Goal: Task Accomplishment & Management: Use online tool/utility

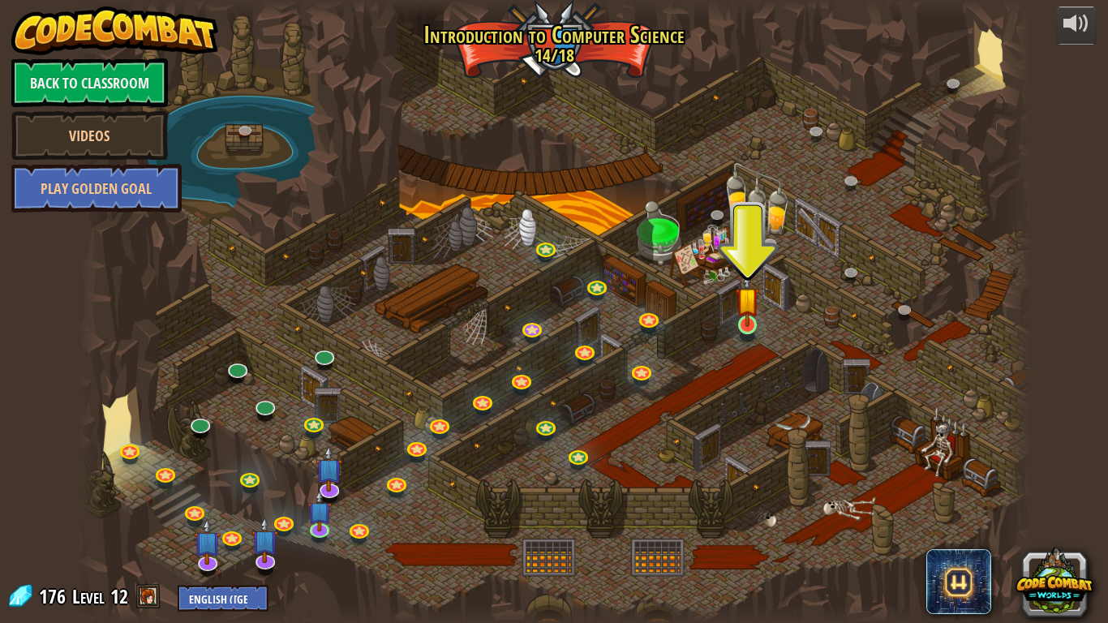
click at [744, 323] on img at bounding box center [748, 299] width 24 height 55
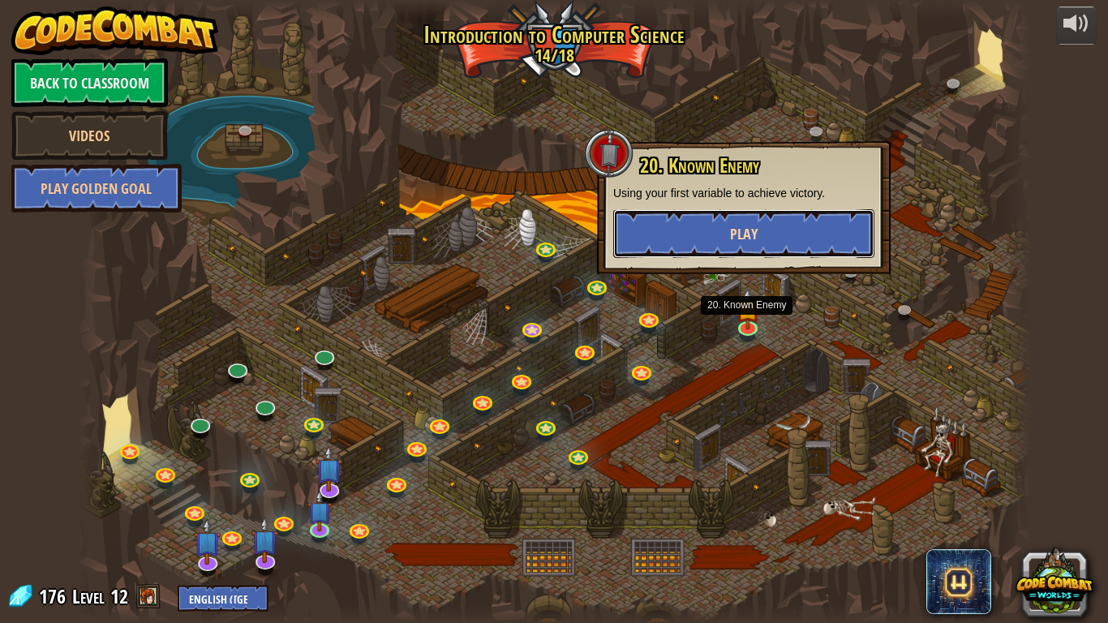
click at [806, 238] on button "Play" at bounding box center [743, 233] width 261 height 49
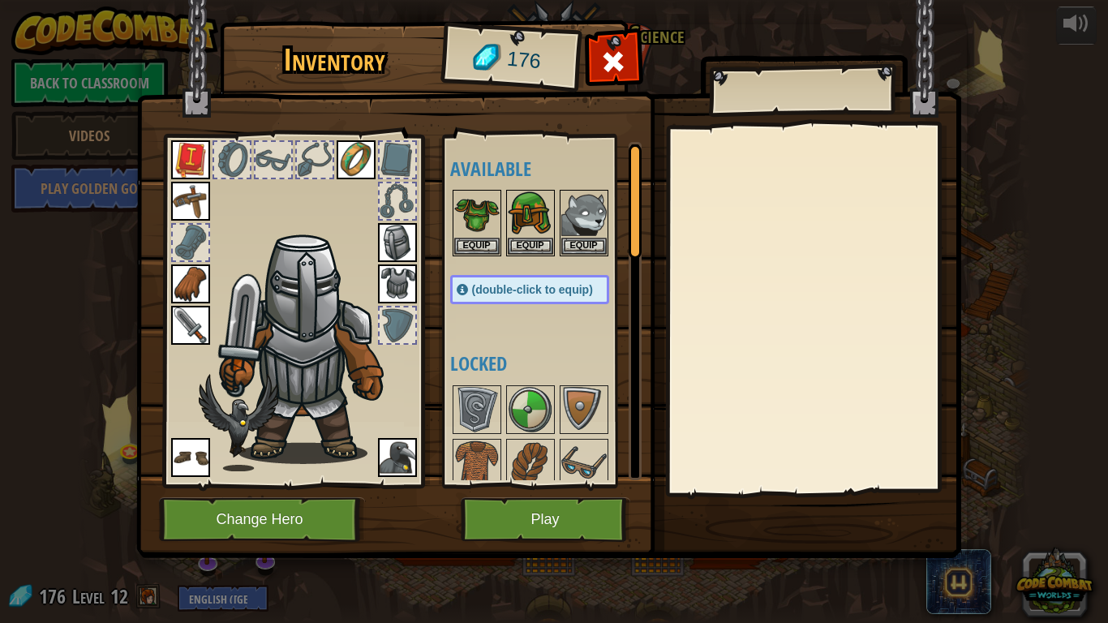
click at [184, 328] on img at bounding box center [190, 325] width 39 height 39
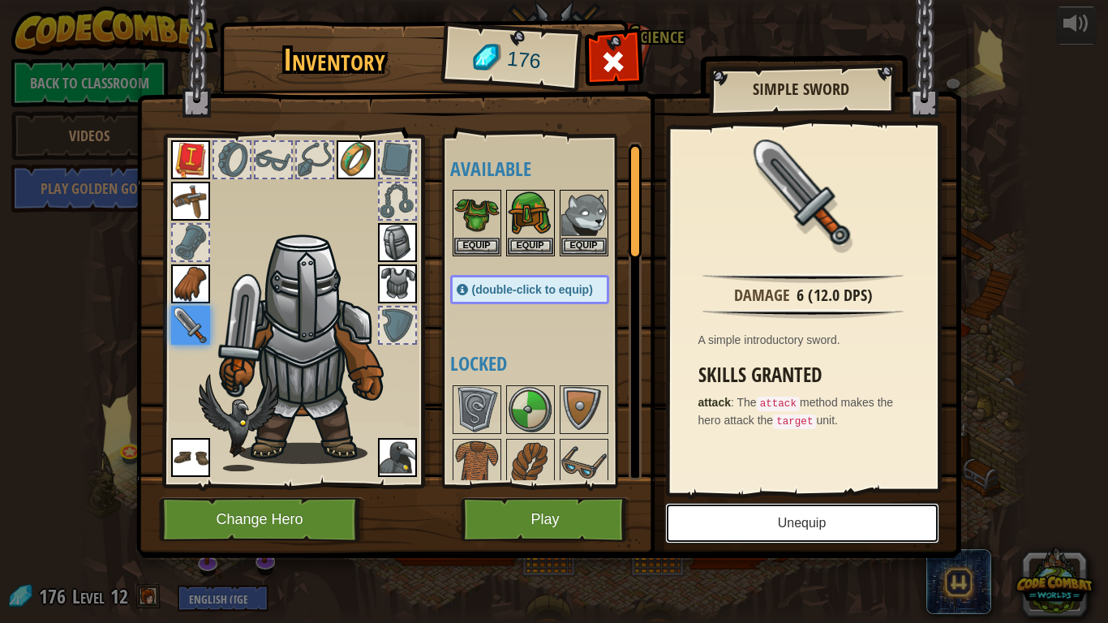
click at [857, 539] on button "Unequip" at bounding box center [802, 523] width 274 height 41
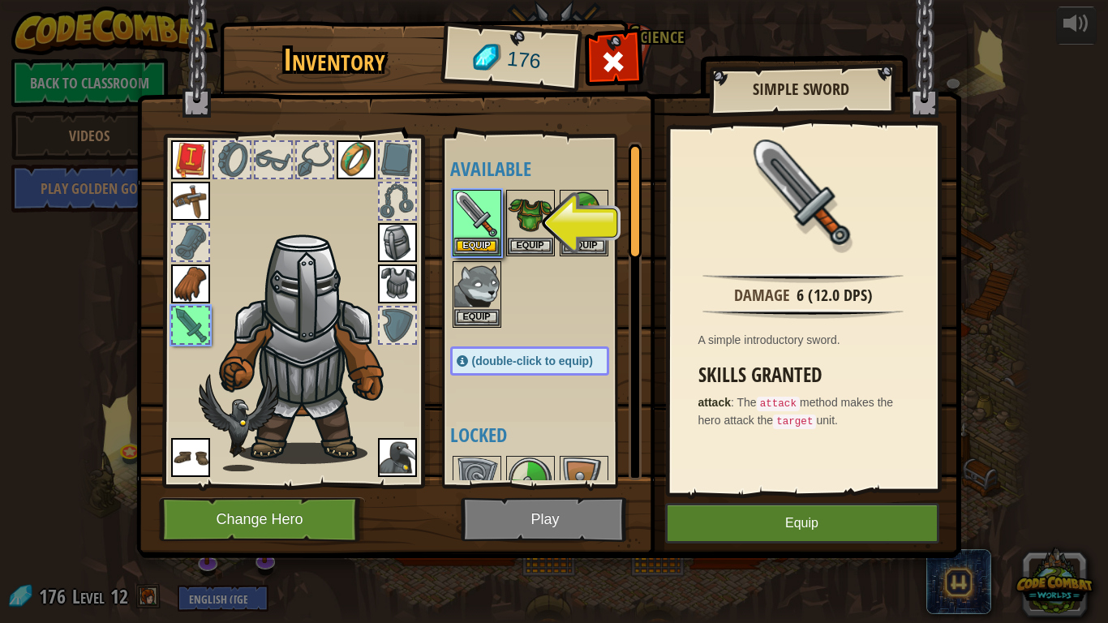
click at [204, 453] on img at bounding box center [190, 457] width 39 height 39
click at [200, 469] on img at bounding box center [190, 457] width 39 height 39
click at [194, 466] on img at bounding box center [190, 457] width 39 height 39
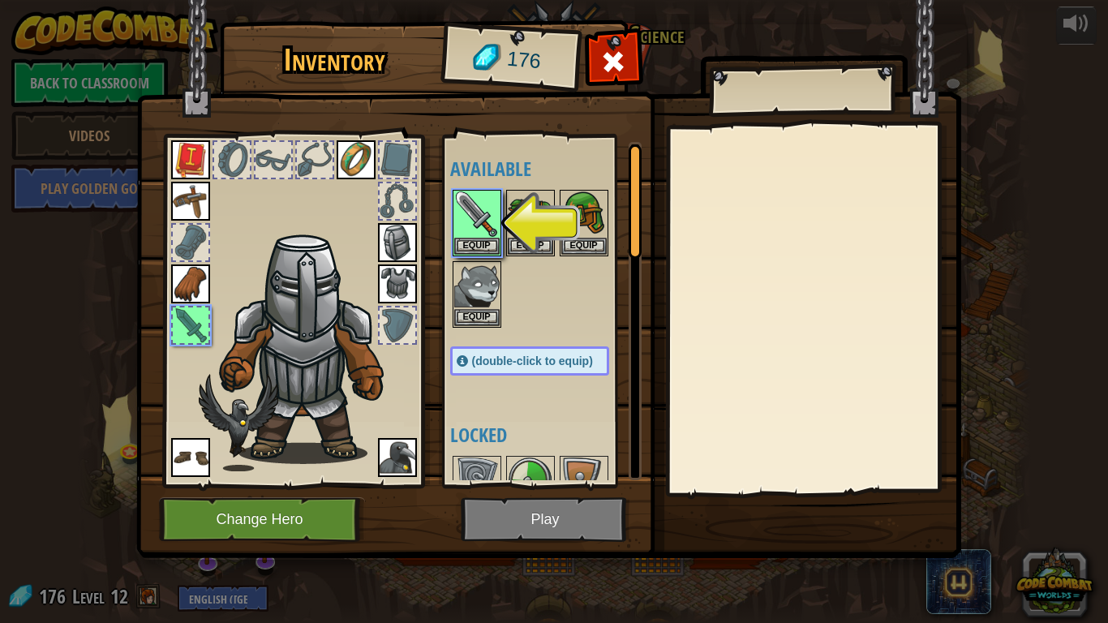
click at [179, 285] on img at bounding box center [190, 283] width 39 height 39
click at [187, 286] on img at bounding box center [190, 283] width 39 height 39
click at [475, 247] on button "Equip" at bounding box center [476, 245] width 45 height 17
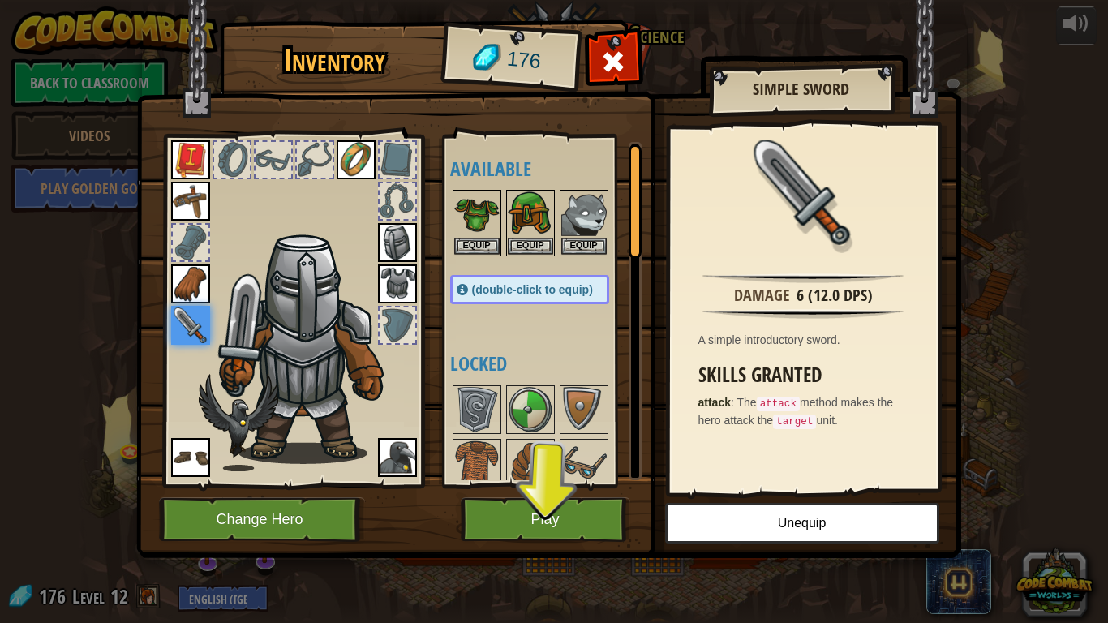
click at [185, 283] on img at bounding box center [190, 283] width 39 height 39
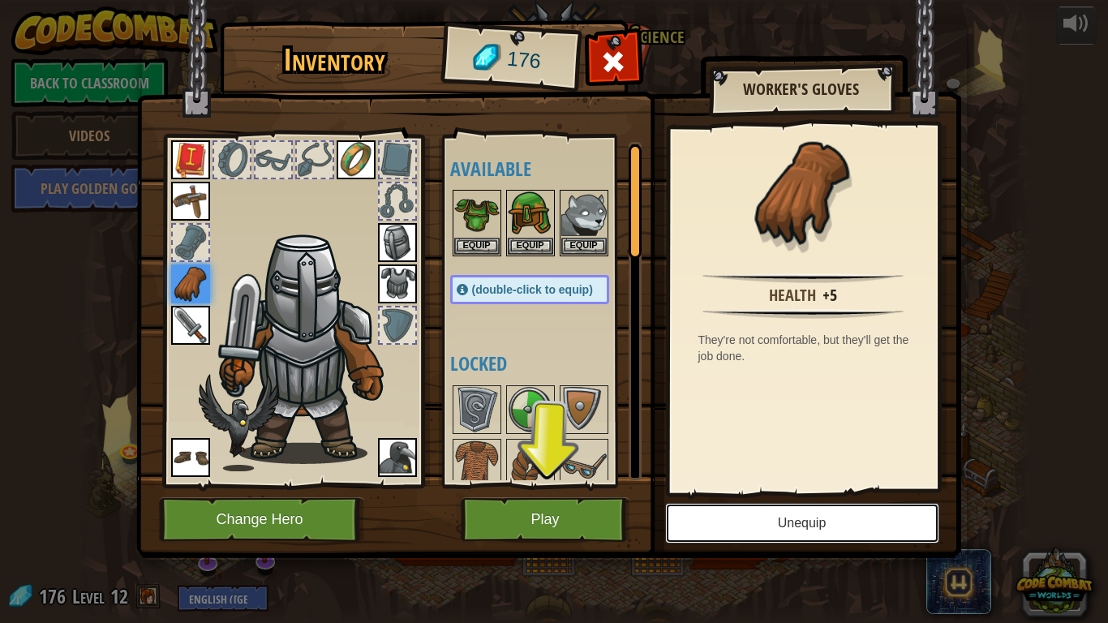
click at [840, 521] on button "Unequip" at bounding box center [802, 523] width 274 height 41
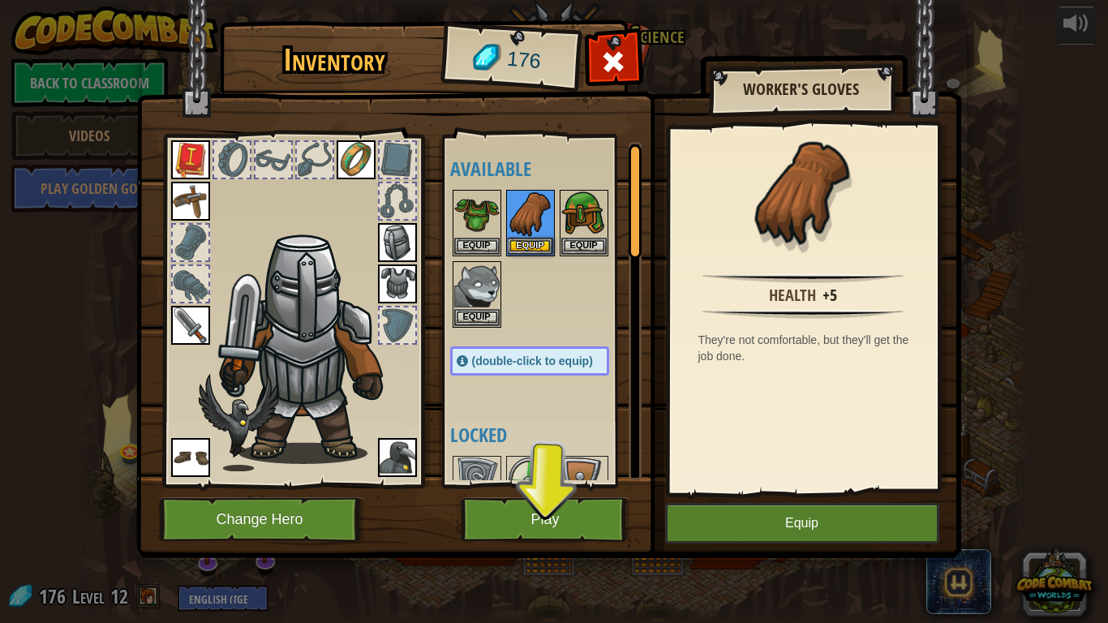
click at [178, 195] on img at bounding box center [190, 201] width 39 height 39
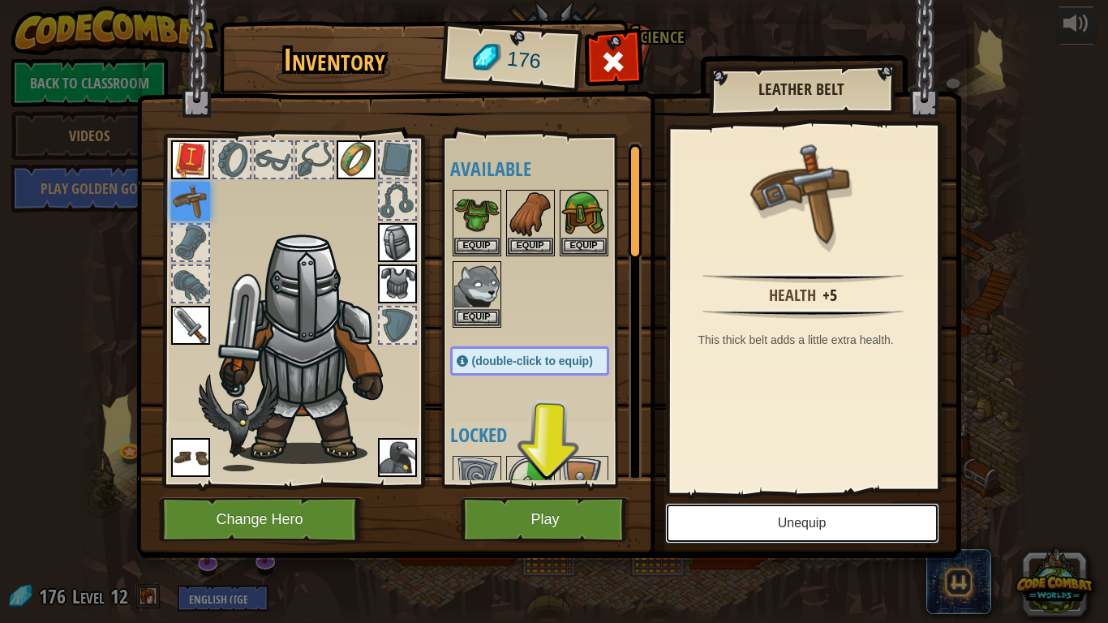
click at [852, 535] on button "Unequip" at bounding box center [802, 523] width 274 height 41
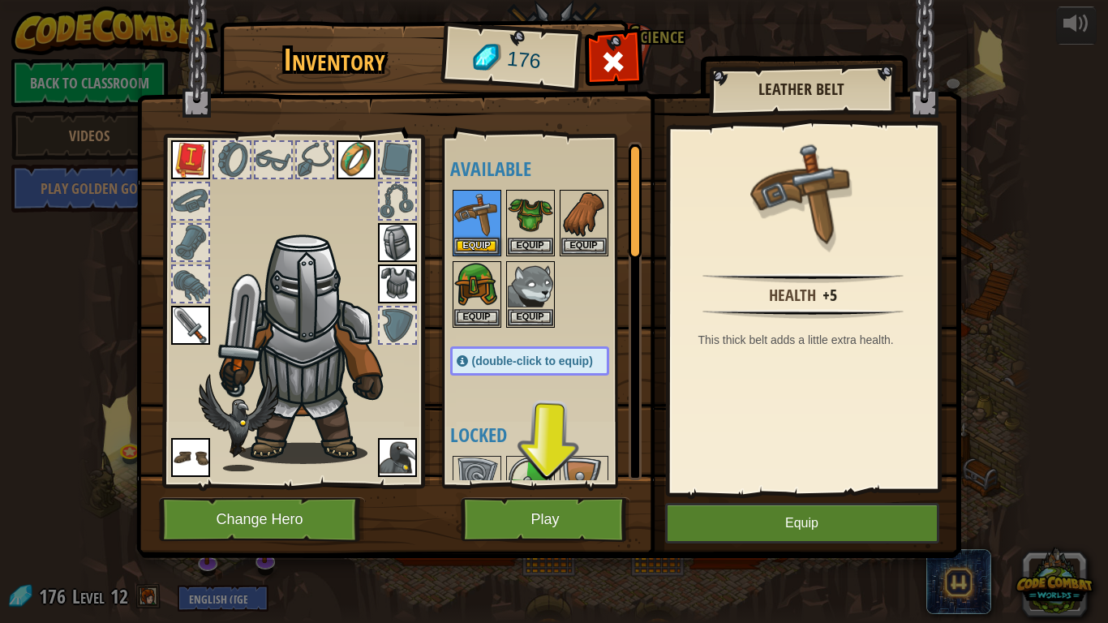
click at [194, 176] on img at bounding box center [190, 159] width 39 height 39
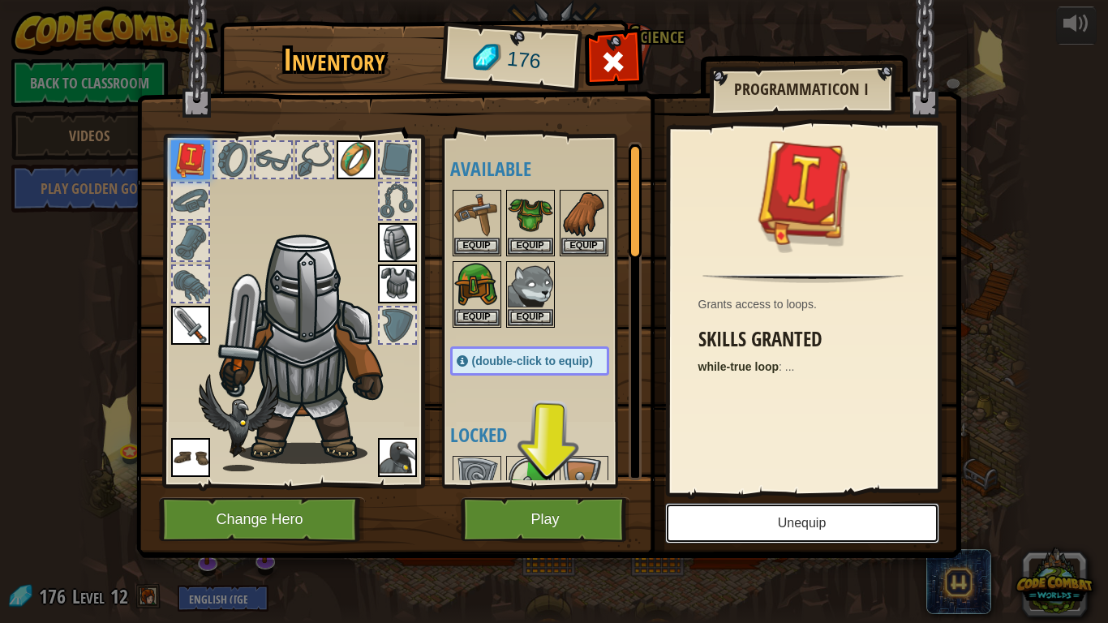
click at [856, 543] on button "Unequip" at bounding box center [802, 523] width 274 height 41
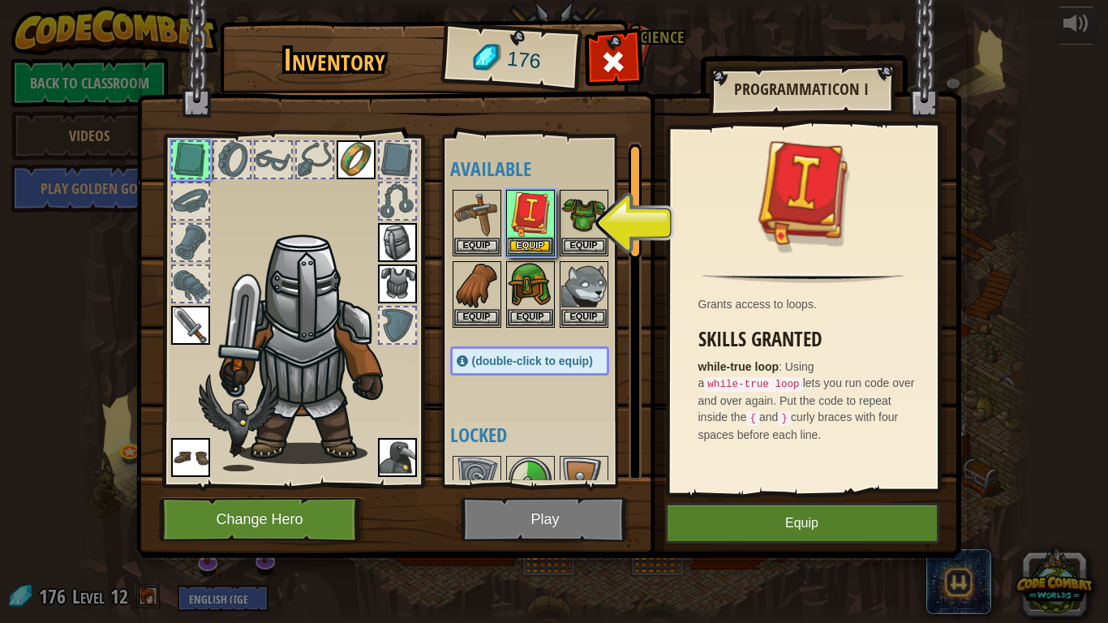
click at [352, 158] on img at bounding box center [356, 159] width 39 height 39
click at [346, 157] on img at bounding box center [356, 159] width 39 height 39
click at [538, 243] on button "Equip" at bounding box center [530, 245] width 45 height 17
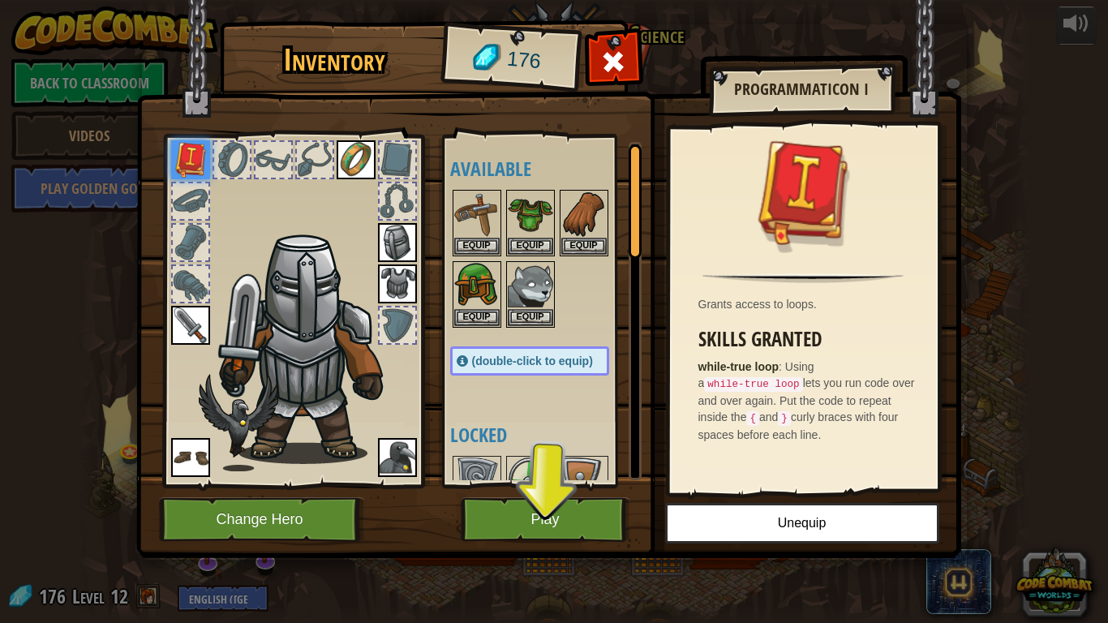
click at [354, 163] on img at bounding box center [356, 159] width 39 height 39
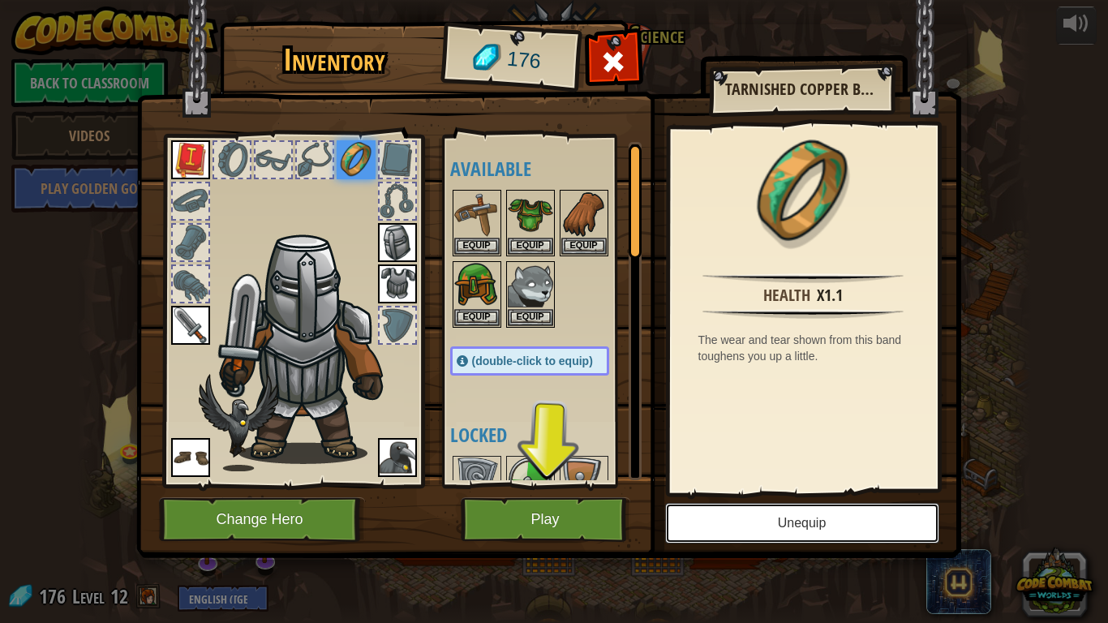
click at [876, 527] on button "Unequip" at bounding box center [802, 523] width 274 height 41
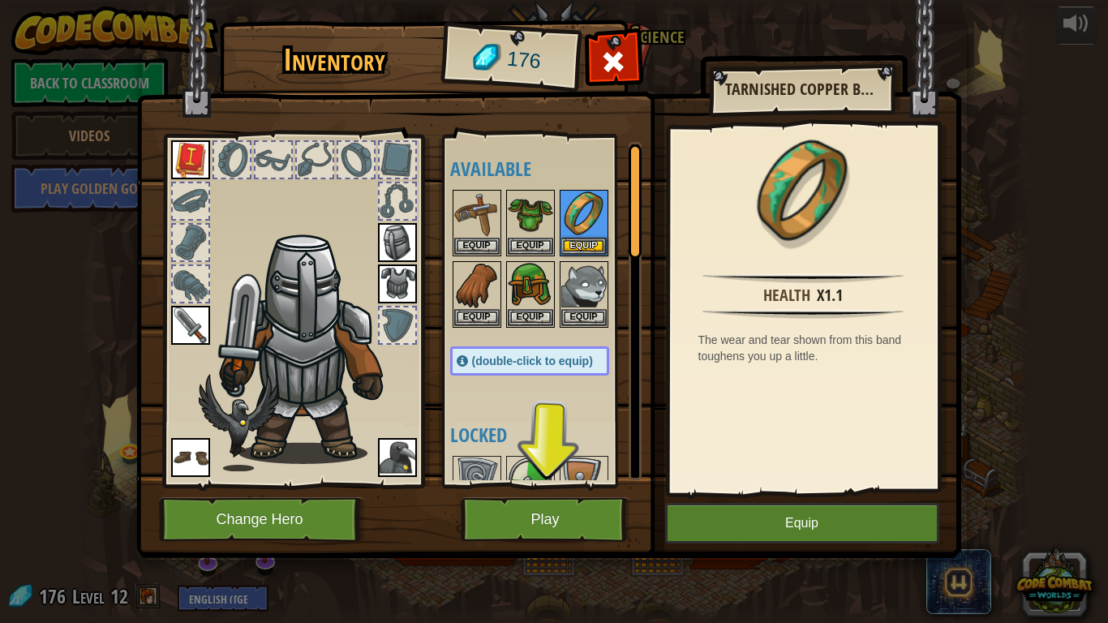
click at [391, 251] on img at bounding box center [397, 242] width 39 height 39
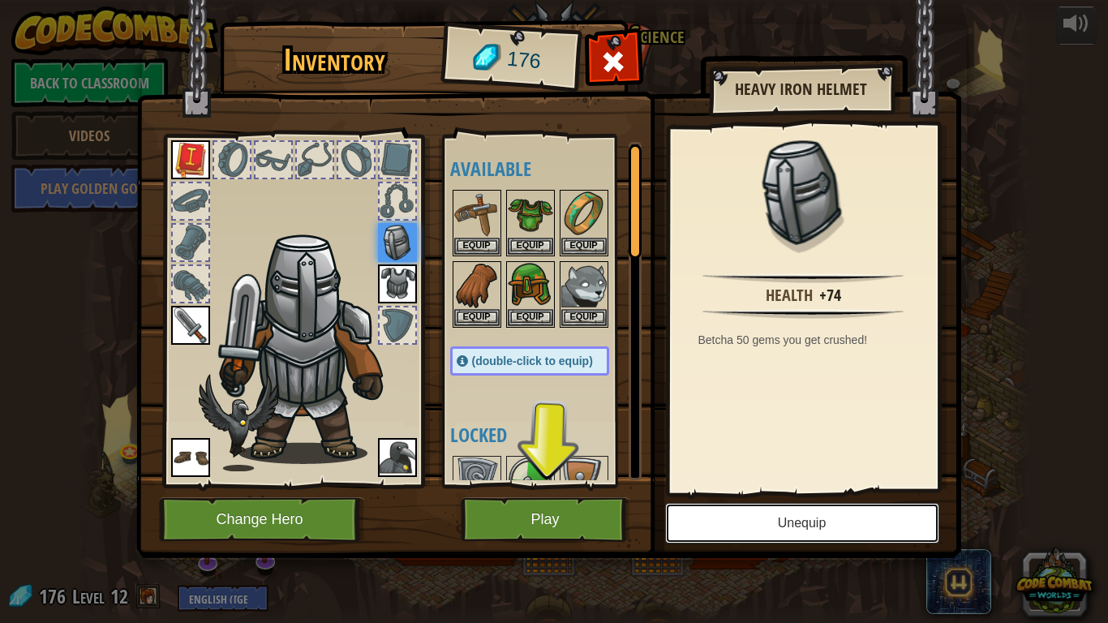
click at [824, 529] on button "Unequip" at bounding box center [802, 523] width 274 height 41
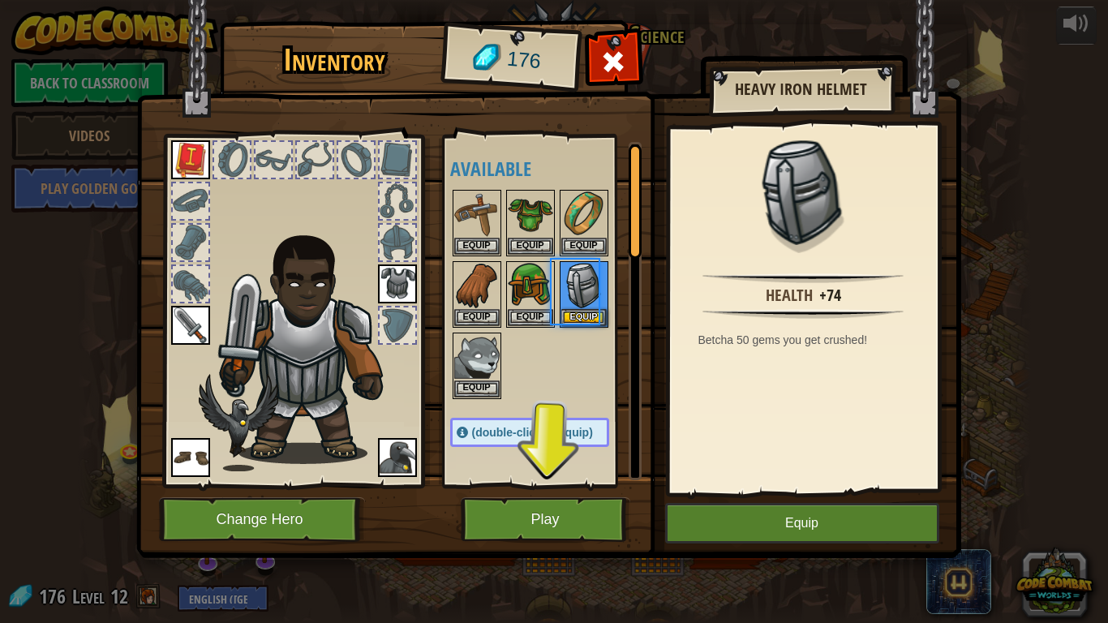
click at [399, 288] on img at bounding box center [397, 283] width 39 height 39
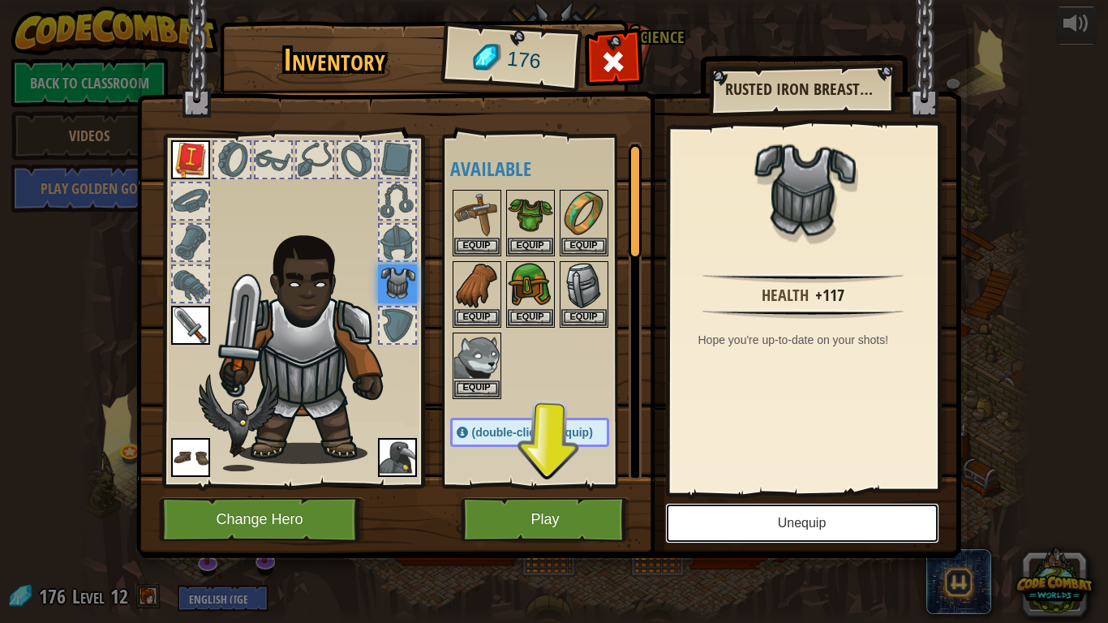
click at [827, 531] on button "Unequip" at bounding box center [802, 523] width 274 height 41
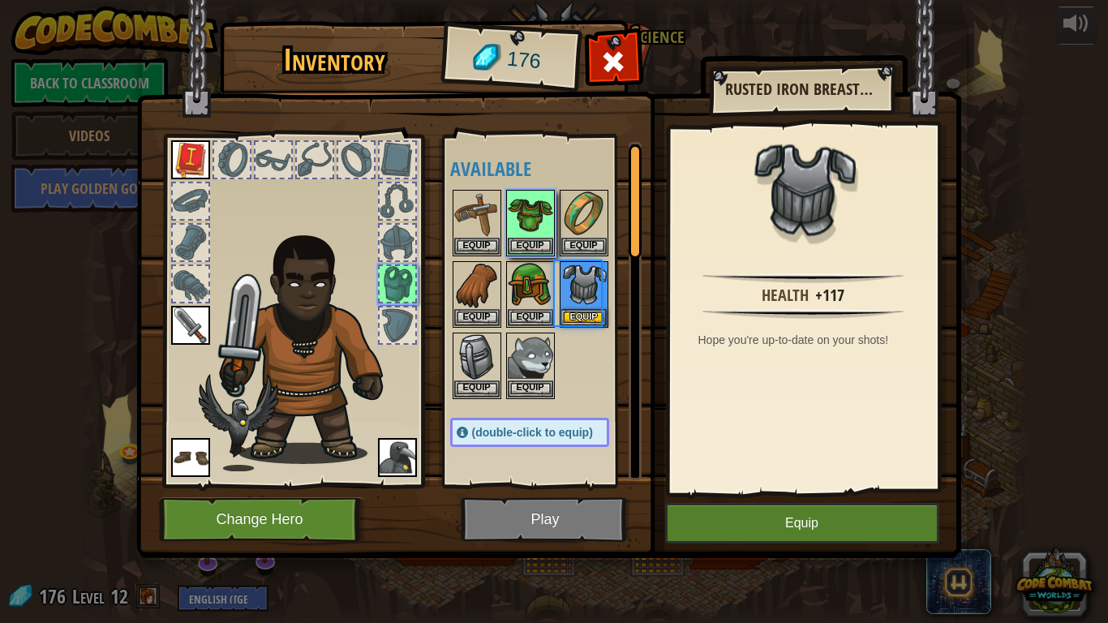
click at [200, 459] on img at bounding box center [190, 457] width 39 height 39
click at [193, 460] on img at bounding box center [190, 457] width 39 height 39
click at [531, 249] on button "Equip" at bounding box center [530, 245] width 45 height 17
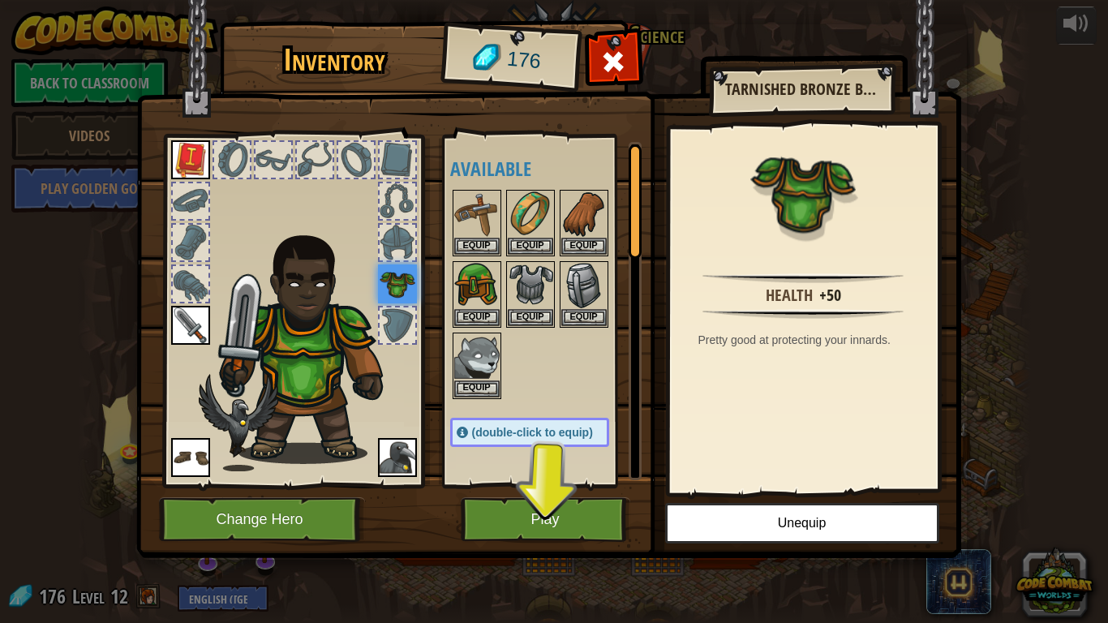
click at [399, 444] on img at bounding box center [397, 457] width 39 height 39
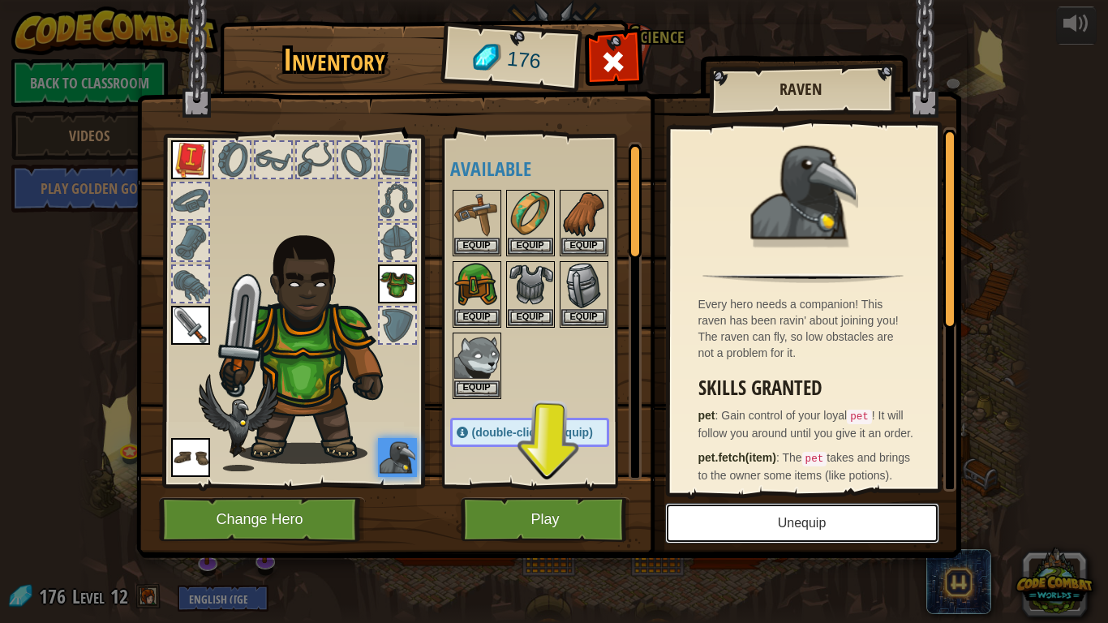
click at [860, 530] on button "Unequip" at bounding box center [802, 523] width 274 height 41
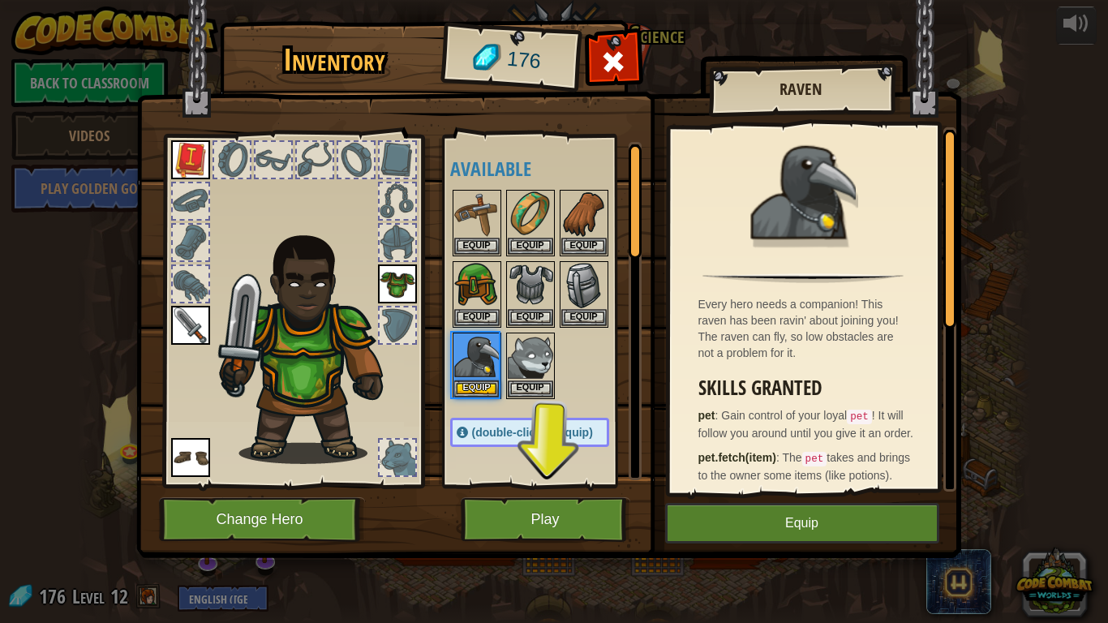
click at [198, 457] on img at bounding box center [190, 457] width 39 height 39
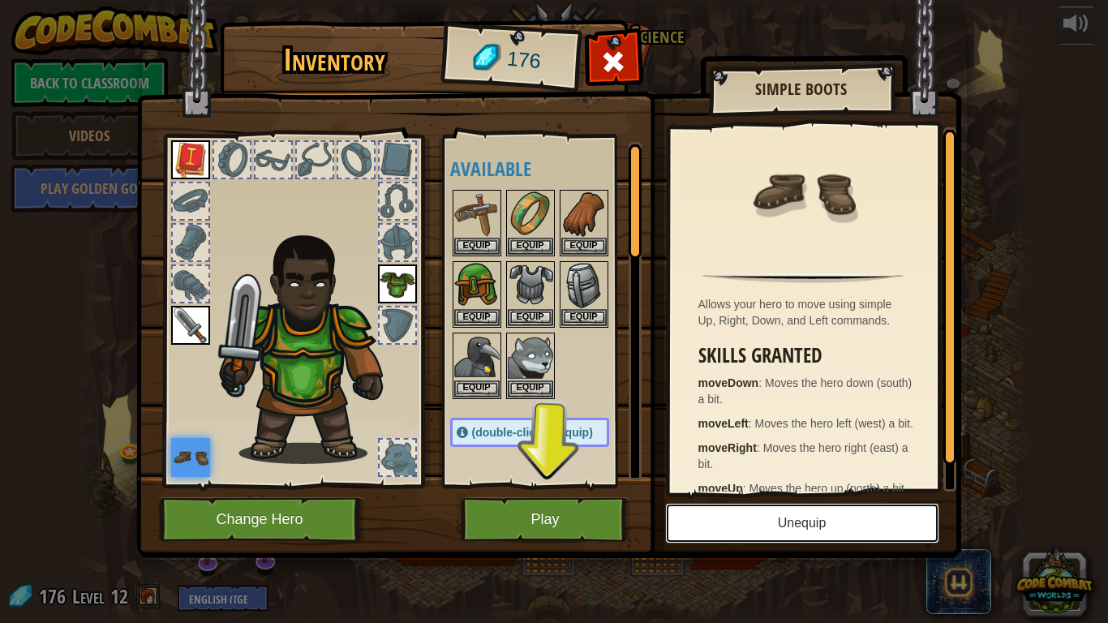
click at [851, 530] on button "Unequip" at bounding box center [802, 523] width 274 height 41
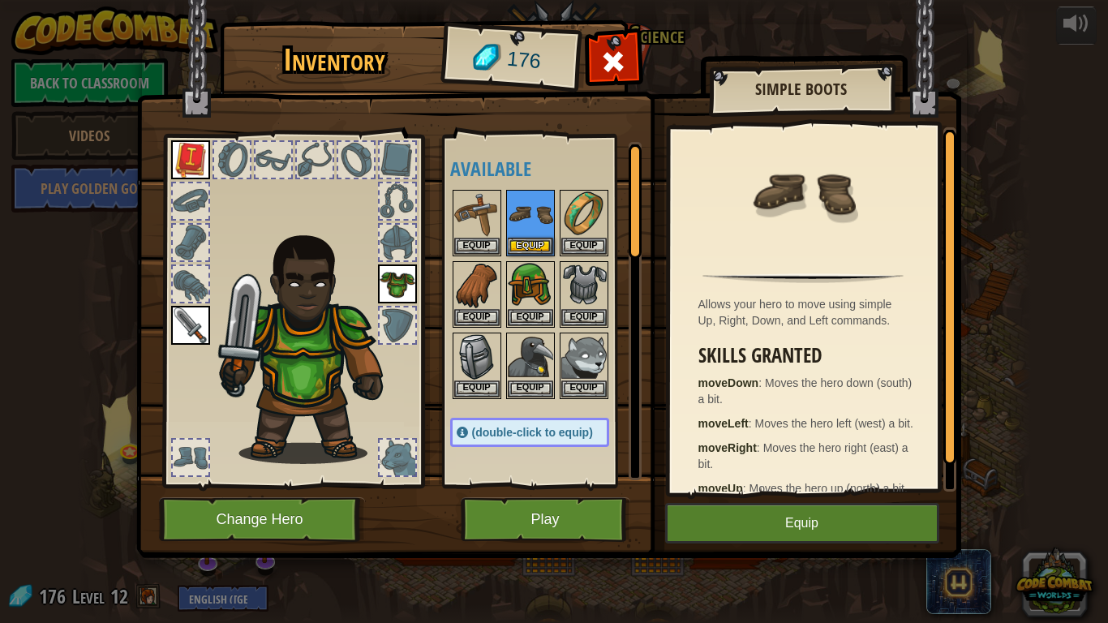
click at [399, 298] on img at bounding box center [397, 283] width 39 height 39
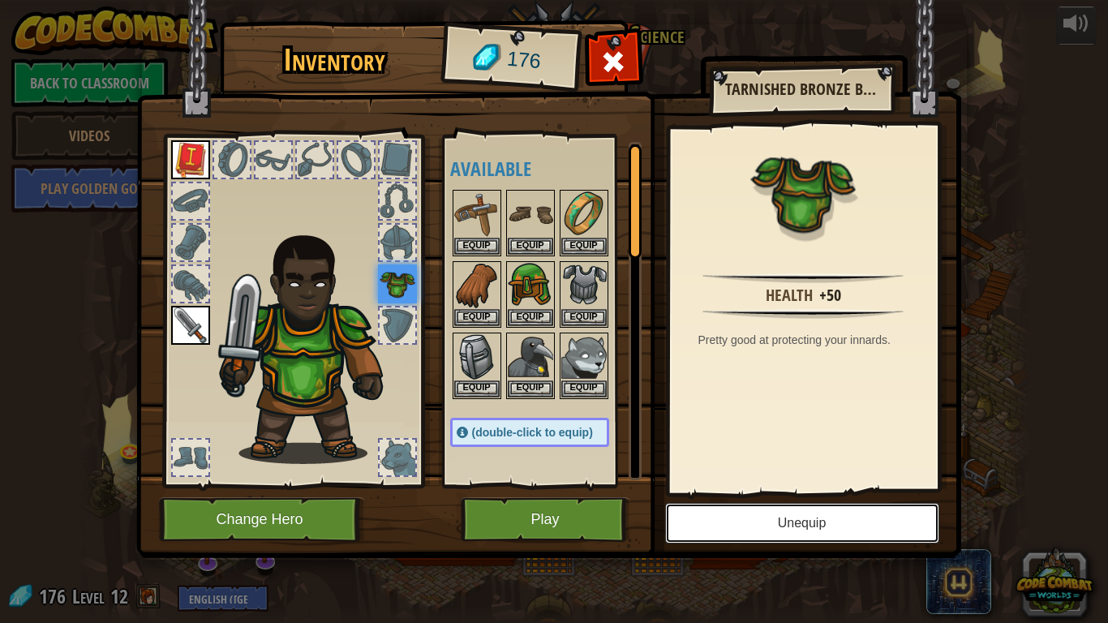
click at [853, 523] on button "Unequip" at bounding box center [802, 523] width 274 height 41
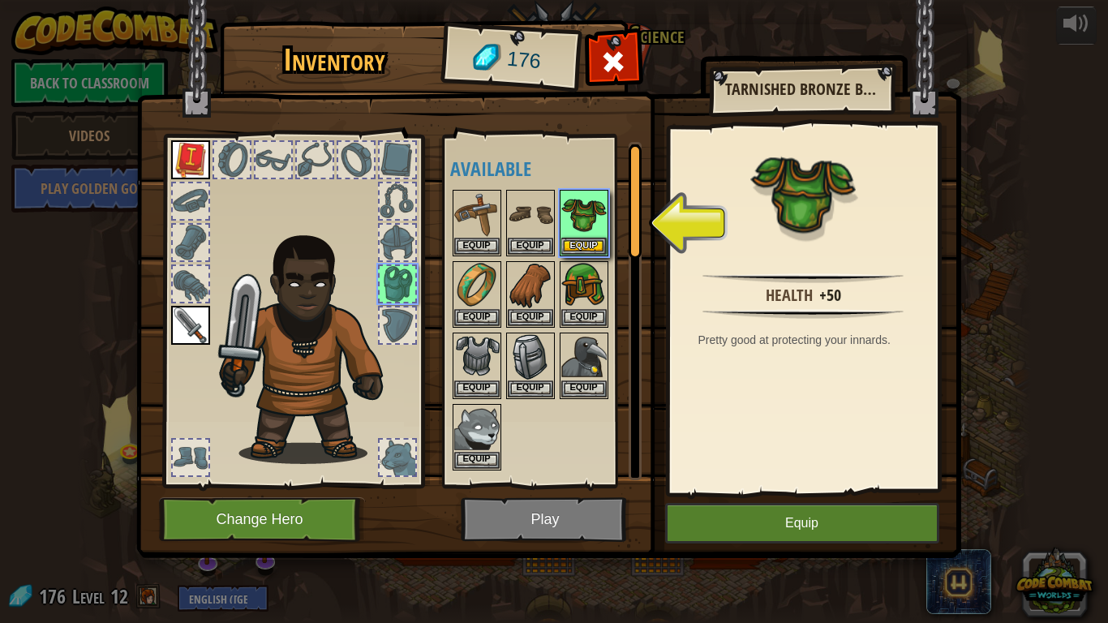
click at [181, 157] on img at bounding box center [190, 159] width 39 height 39
click at [178, 167] on img at bounding box center [190, 159] width 39 height 39
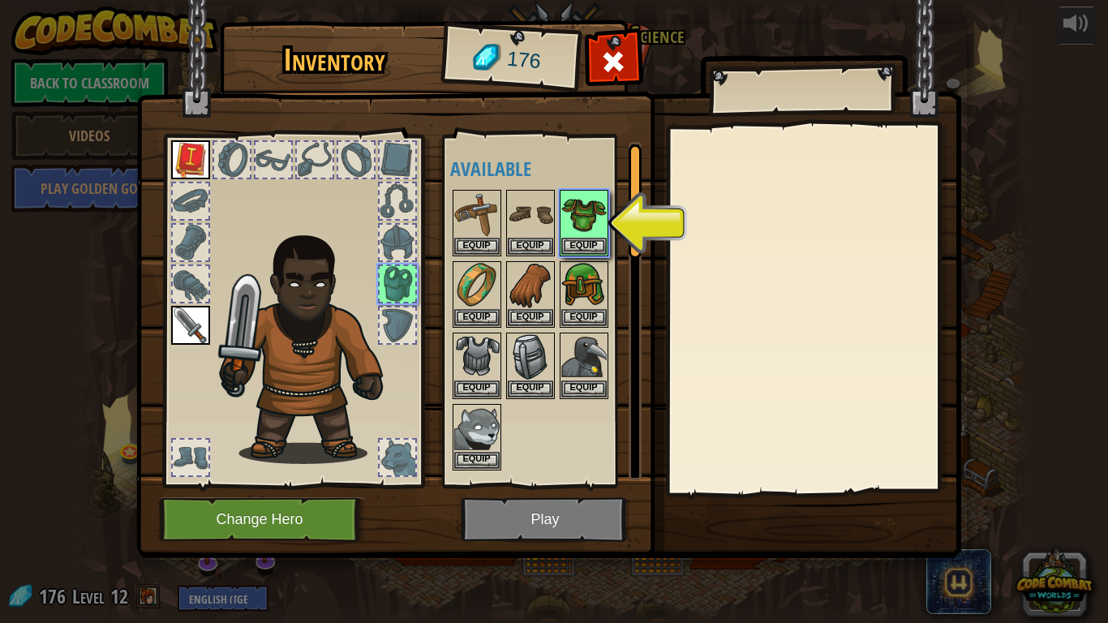
click at [188, 164] on img at bounding box center [190, 159] width 39 height 39
click at [194, 173] on img at bounding box center [190, 159] width 39 height 39
click at [184, 163] on img at bounding box center [190, 159] width 39 height 39
click at [471, 261] on div "Equip" at bounding box center [477, 294] width 49 height 67
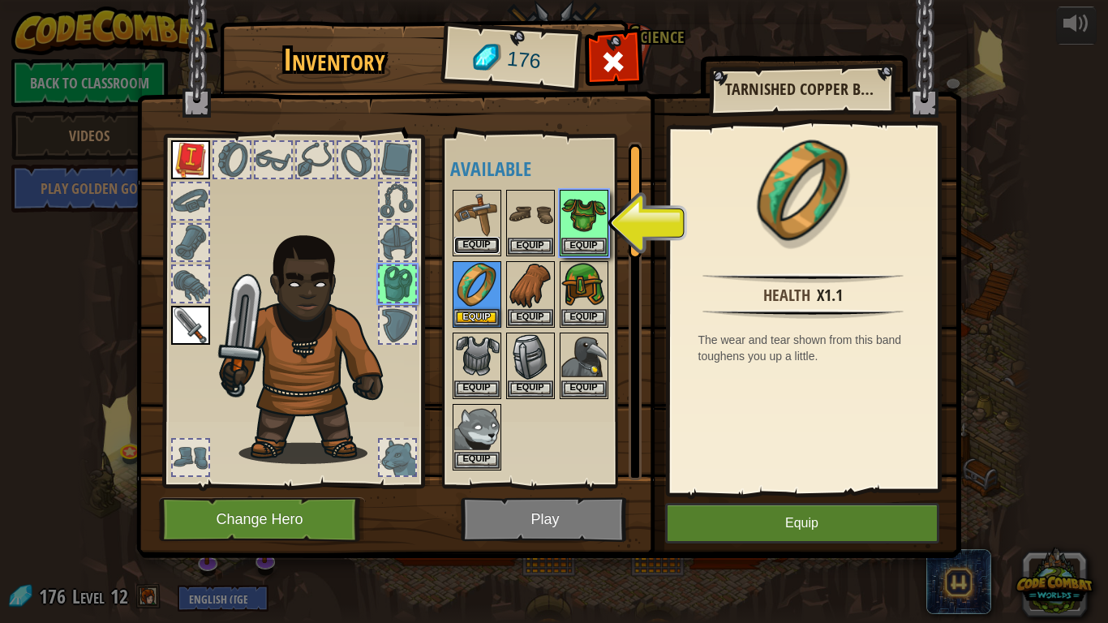
click at [487, 251] on button "Equip" at bounding box center [476, 245] width 45 height 17
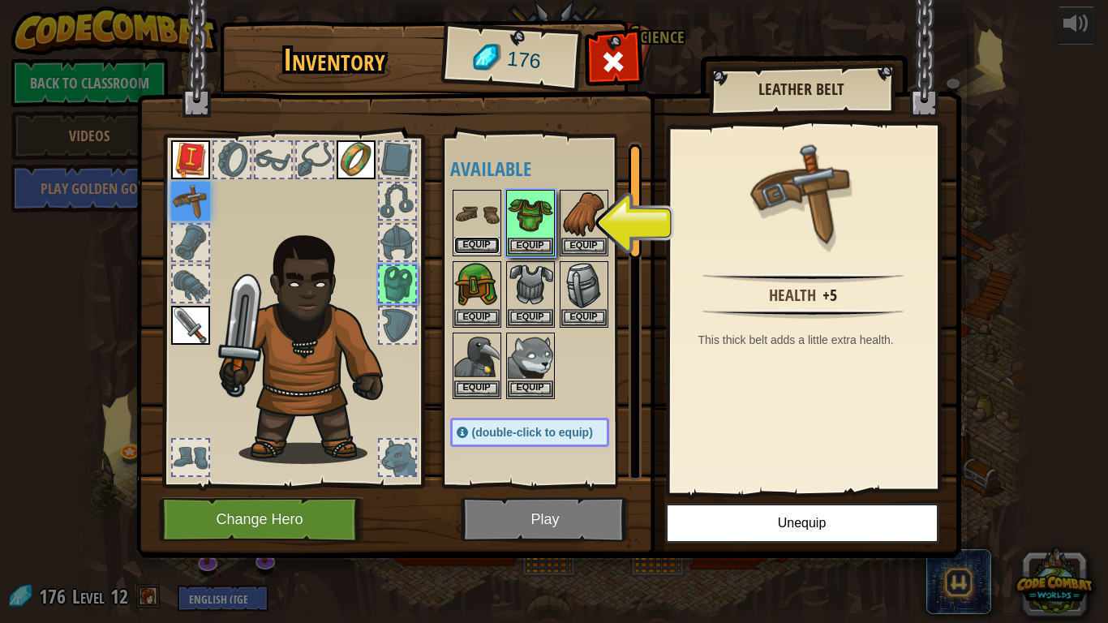
click at [480, 251] on button "Equip" at bounding box center [476, 245] width 45 height 17
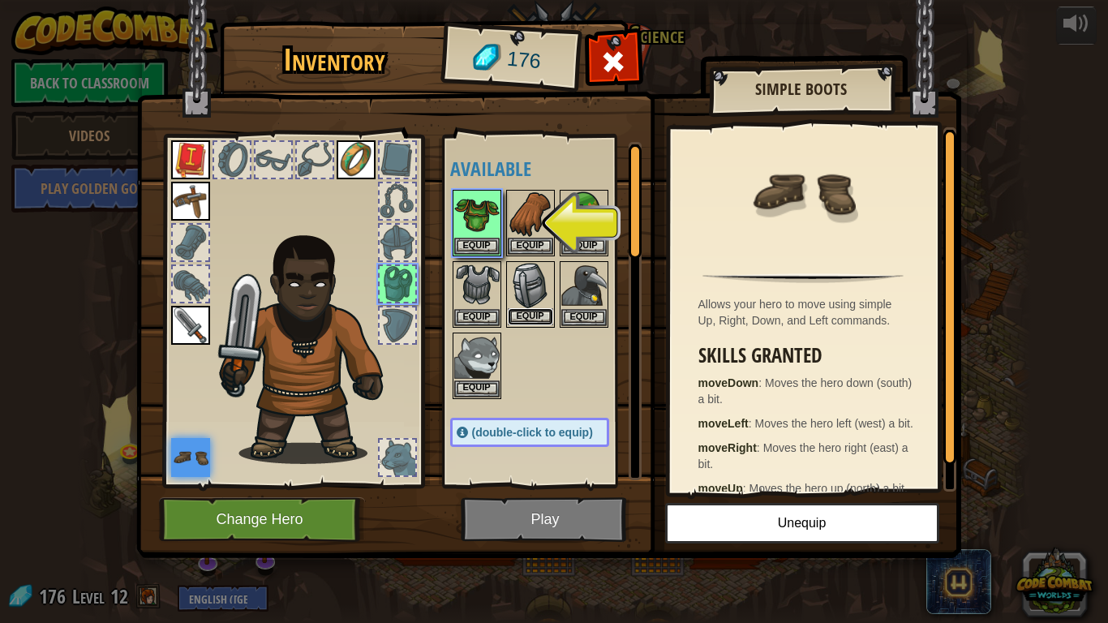
click at [535, 317] on button "Equip" at bounding box center [530, 316] width 45 height 17
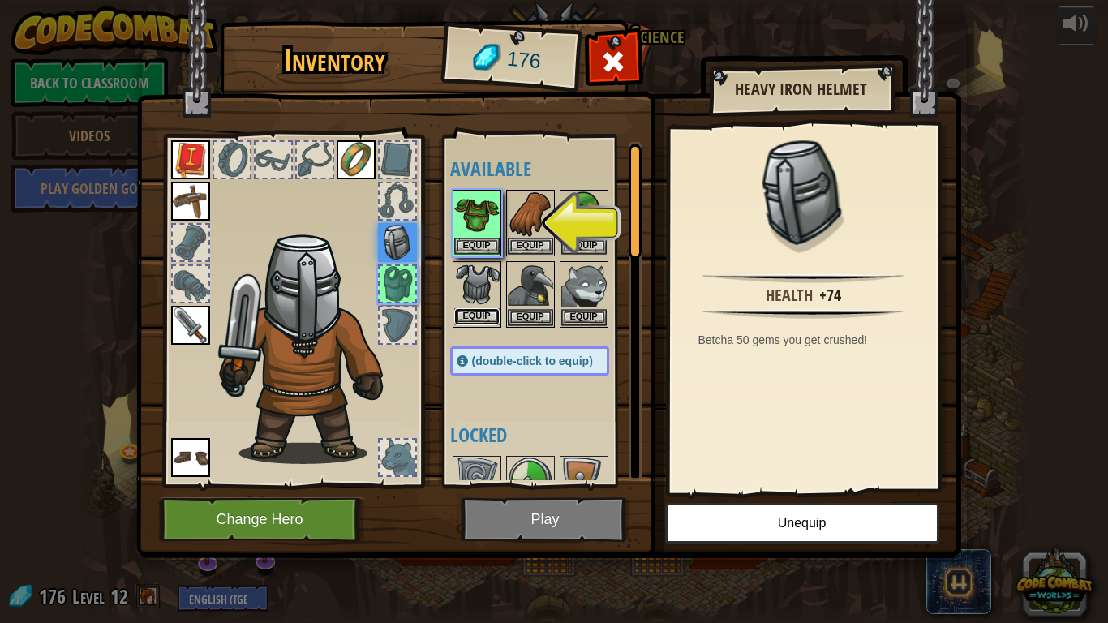
click at [492, 321] on button "Equip" at bounding box center [476, 316] width 45 height 17
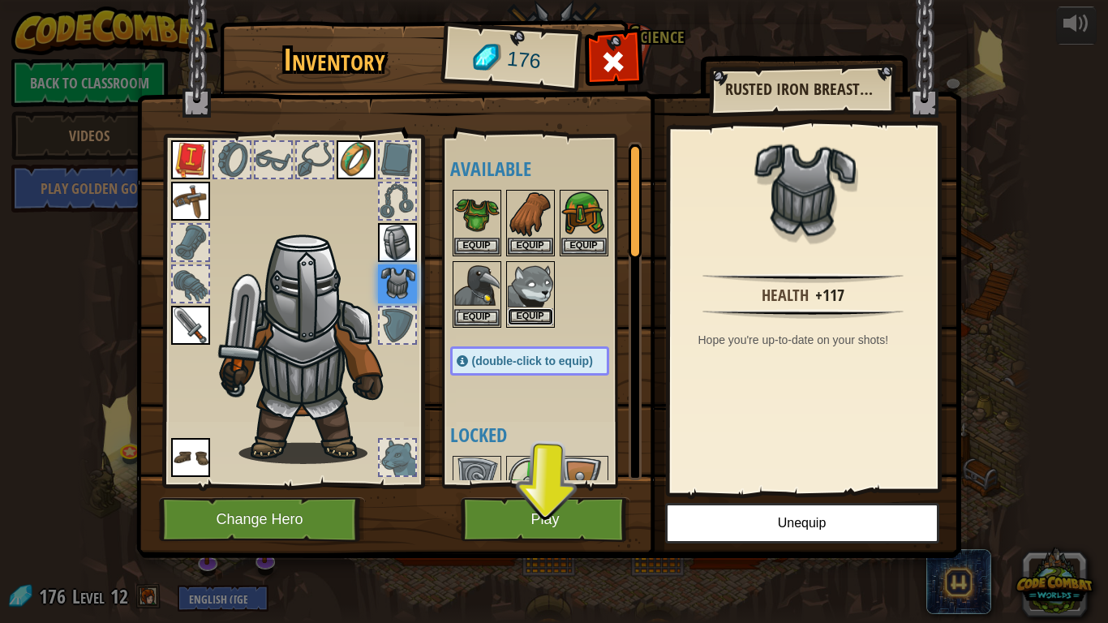
click at [543, 320] on button "Equip" at bounding box center [530, 316] width 45 height 17
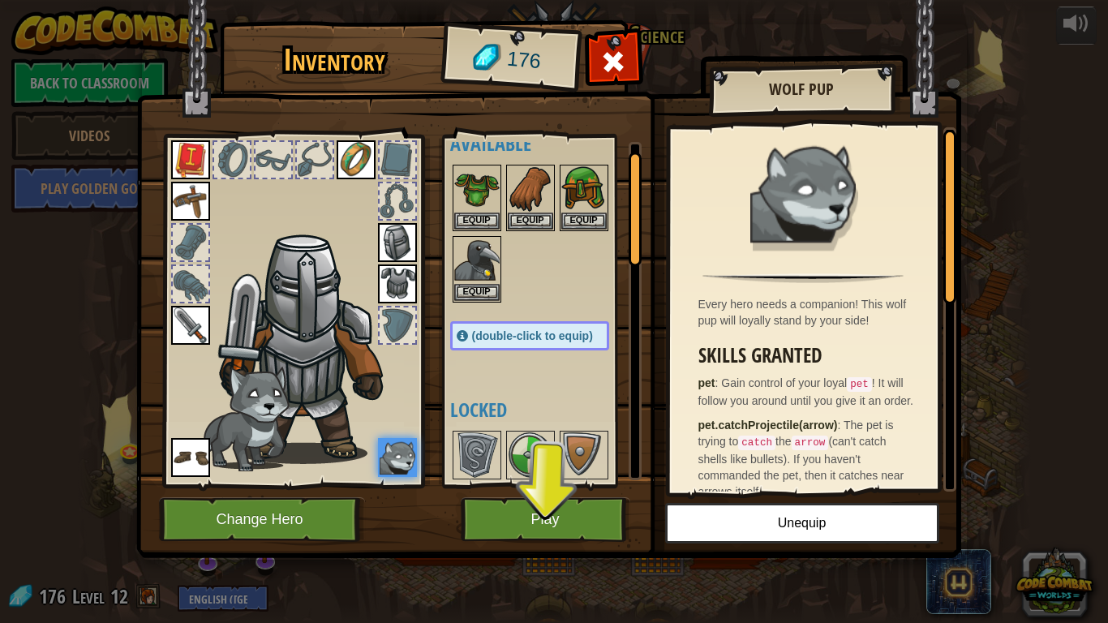
scroll to position [26, 0]
click at [534, 214] on button "Equip" at bounding box center [530, 219] width 45 height 17
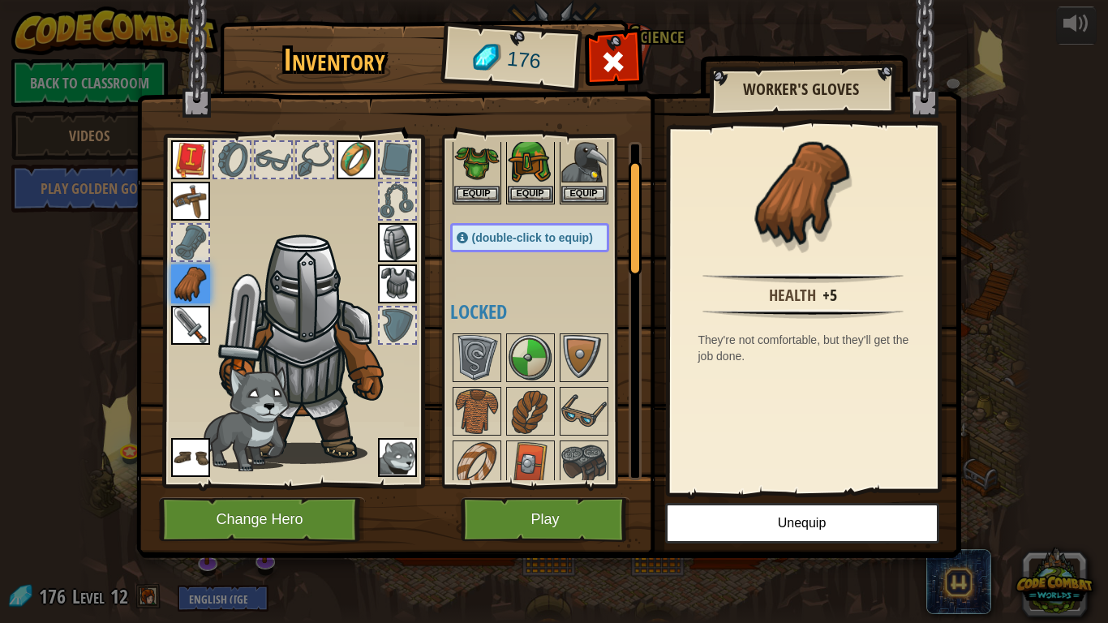
scroll to position [0, 0]
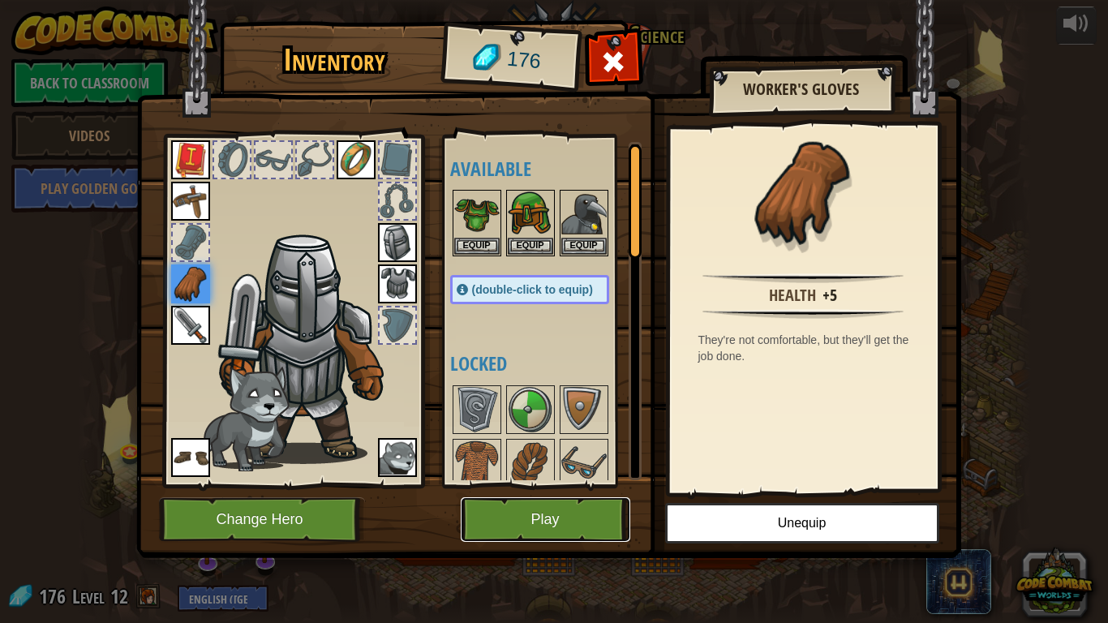
click at [581, 517] on button "Play" at bounding box center [546, 519] width 170 height 45
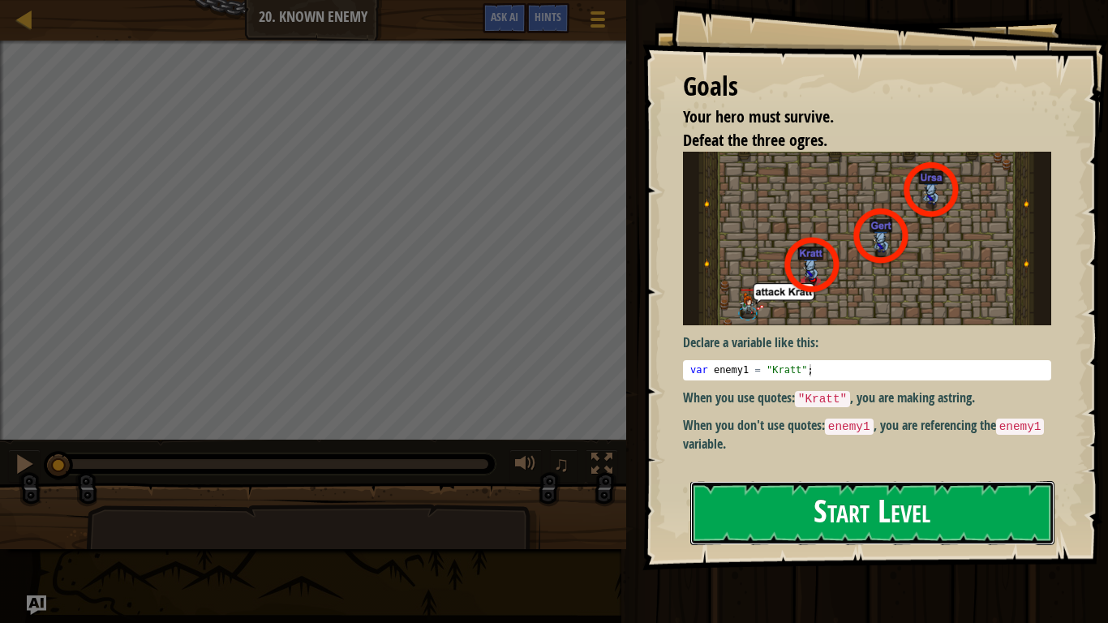
click at [961, 531] on button "Start Level" at bounding box center [872, 513] width 364 height 64
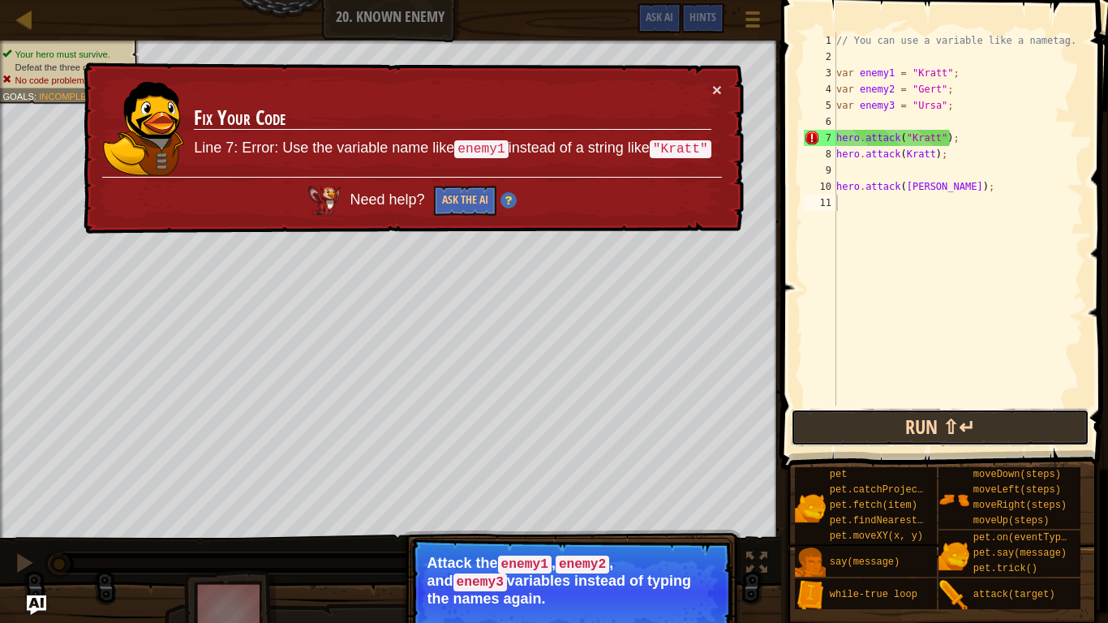
click at [987, 432] on button "Run ⇧↵" at bounding box center [940, 427] width 298 height 37
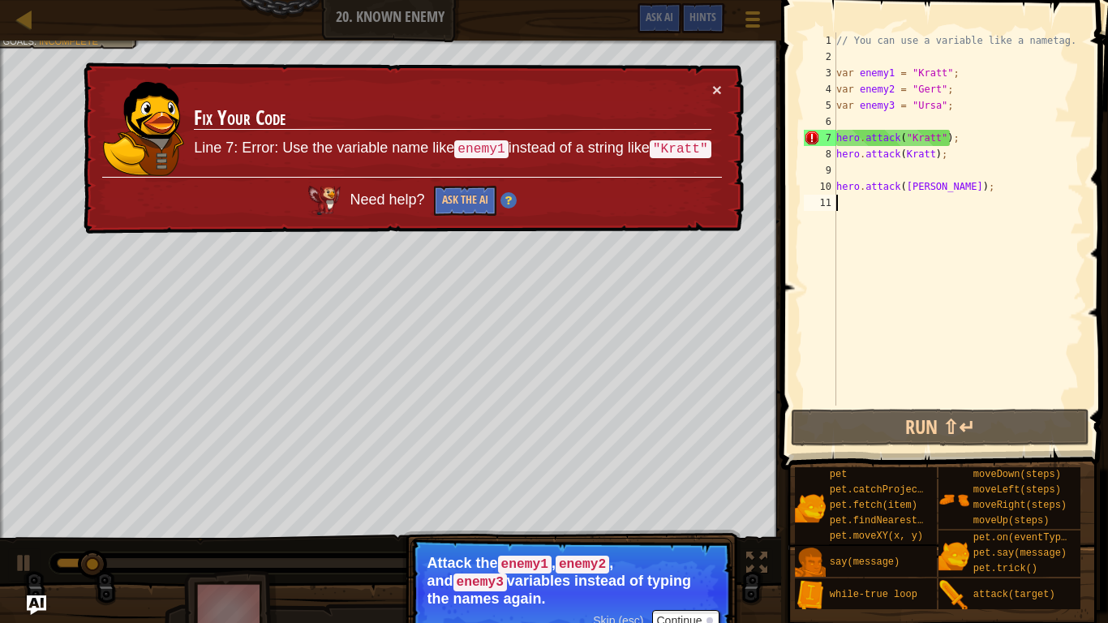
click at [990, 199] on div "// You can use a variable like a nametag. var enemy1 = "Kratt" ; var enemy2 = "…" at bounding box center [958, 235] width 251 height 406
click at [717, 97] on button "×" at bounding box center [717, 89] width 10 height 17
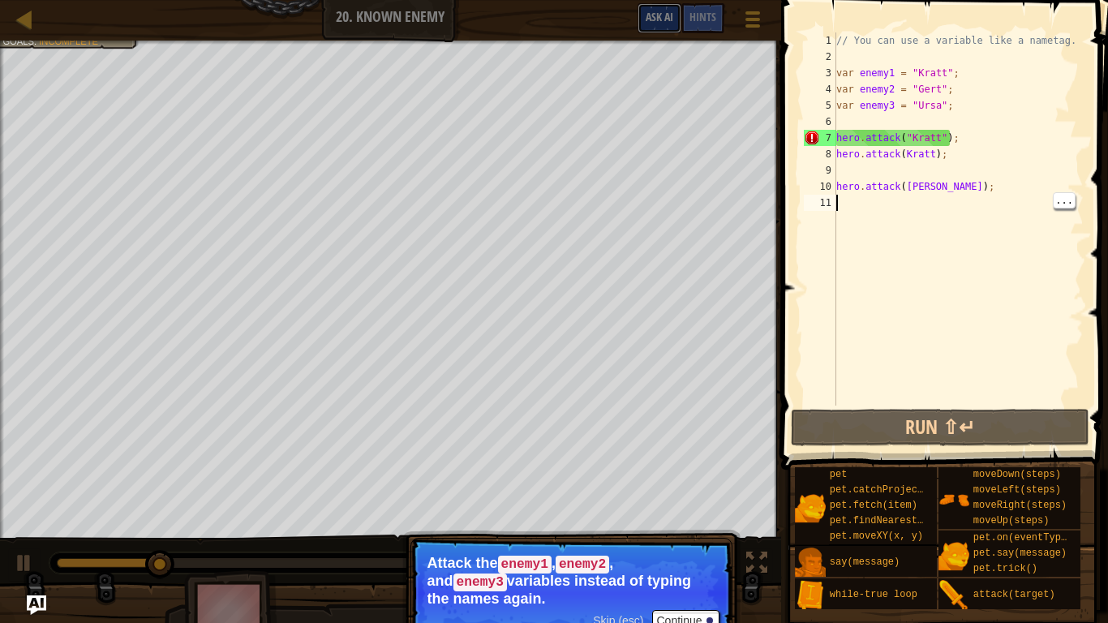
click at [656, 23] on span "Ask AI" at bounding box center [660, 16] width 28 height 15
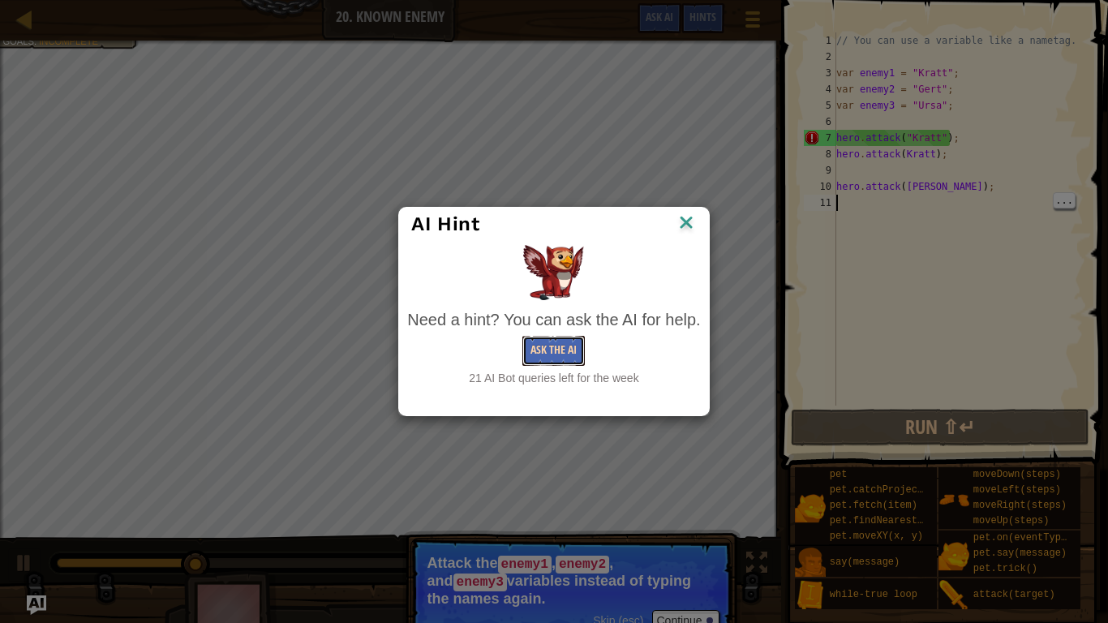
click at [552, 339] on button "Ask the AI" at bounding box center [553, 351] width 62 height 30
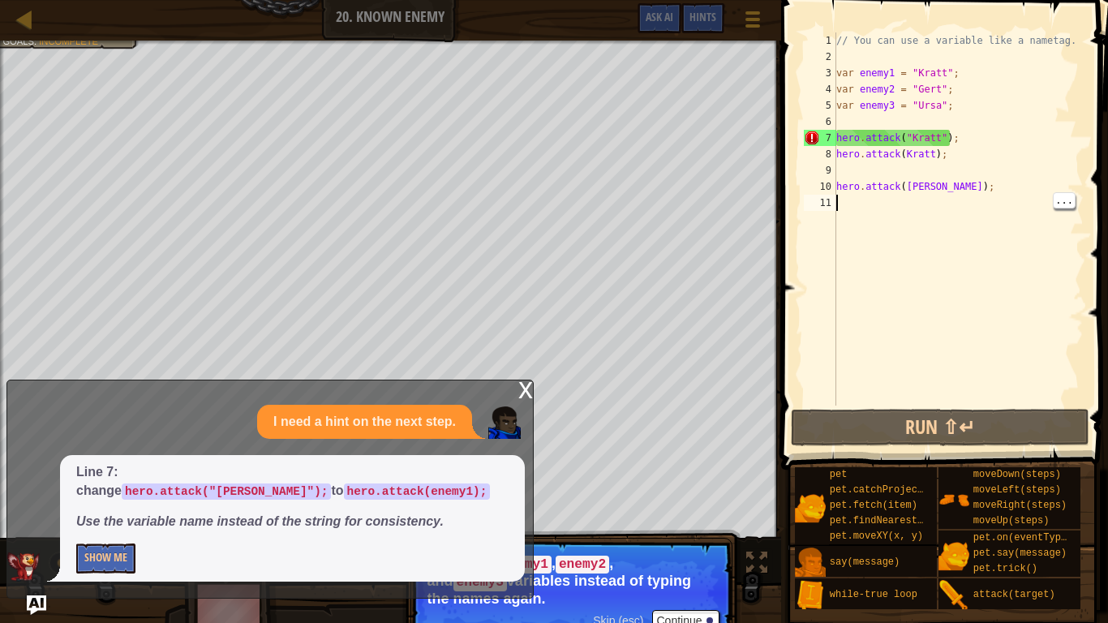
type textarea "\"
click at [937, 135] on div "// You can use a variable like a nametag. var enemy1 = "Kratt" ; var enemy2 = "…" at bounding box center [958, 235] width 251 height 406
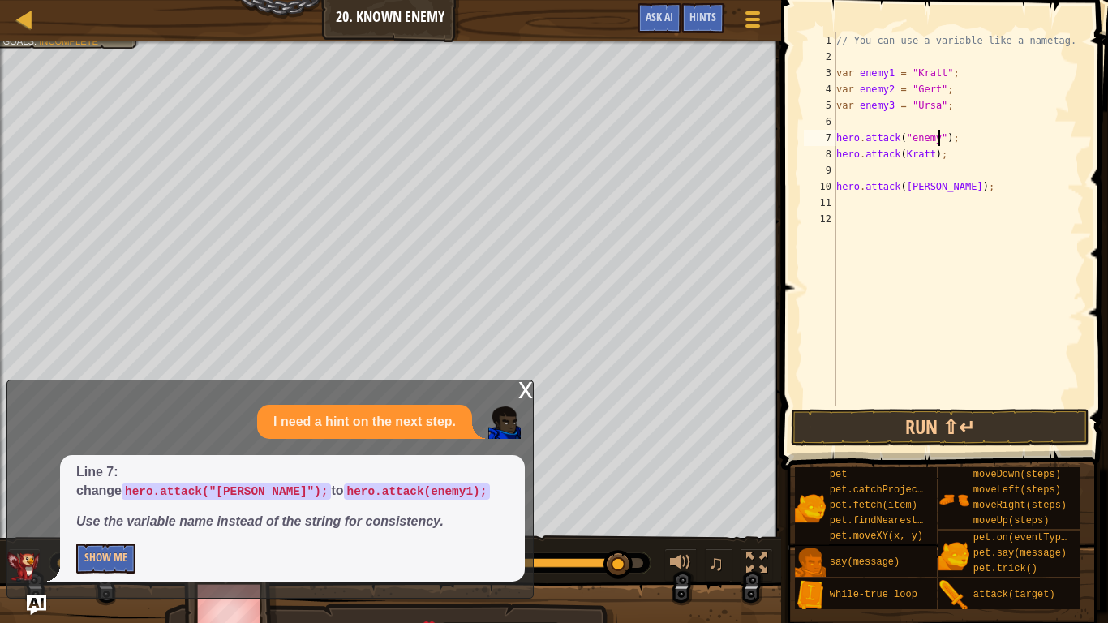
scroll to position [7, 15]
click at [955, 432] on button "Run ⇧↵" at bounding box center [940, 427] width 298 height 37
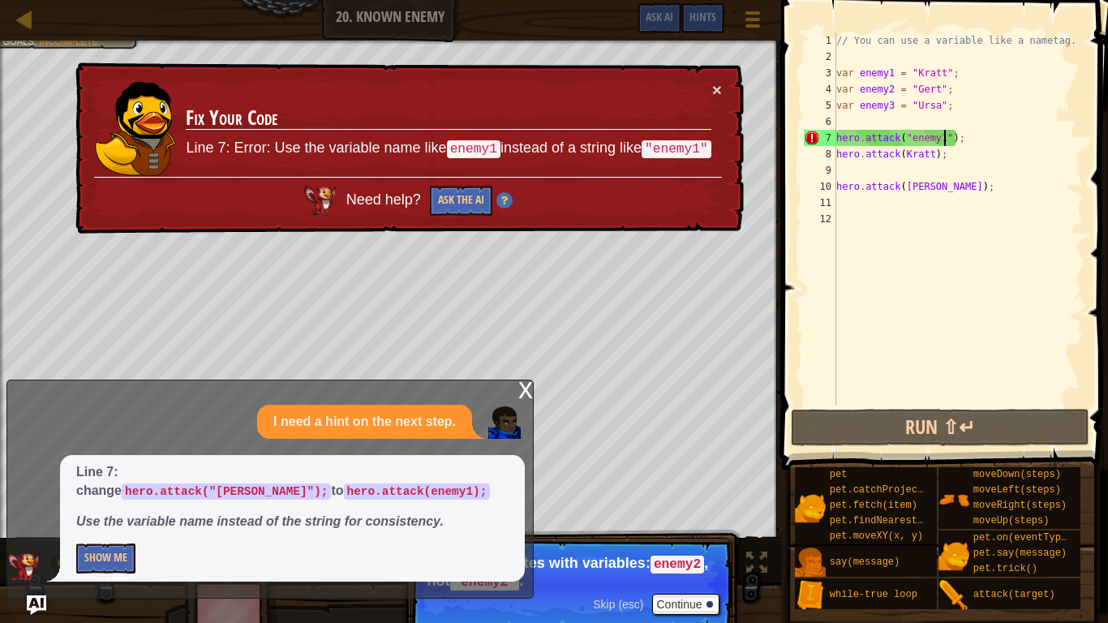
click at [928, 156] on div "// You can use a variable like a nametag. var enemy1 = "Kratt" ; var enemy2 = "…" at bounding box center [958, 235] width 251 height 406
type textarea "hero.attack(Krat);"
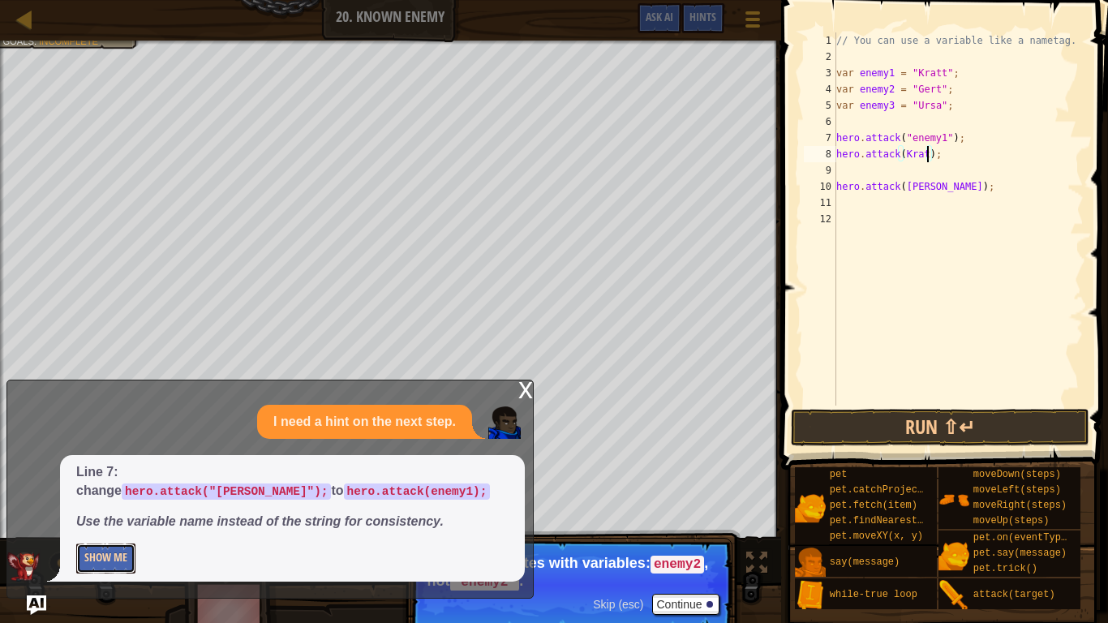
click at [101, 559] on button "Show Me" at bounding box center [105, 558] width 59 height 30
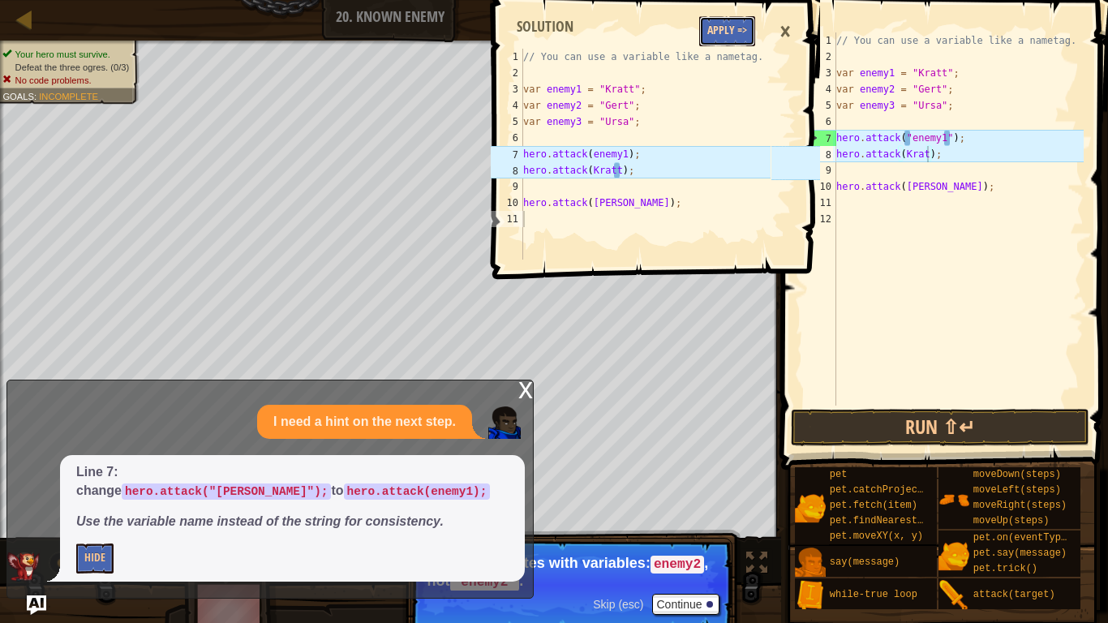
click at [713, 31] on button "Apply =>" at bounding box center [727, 31] width 56 height 30
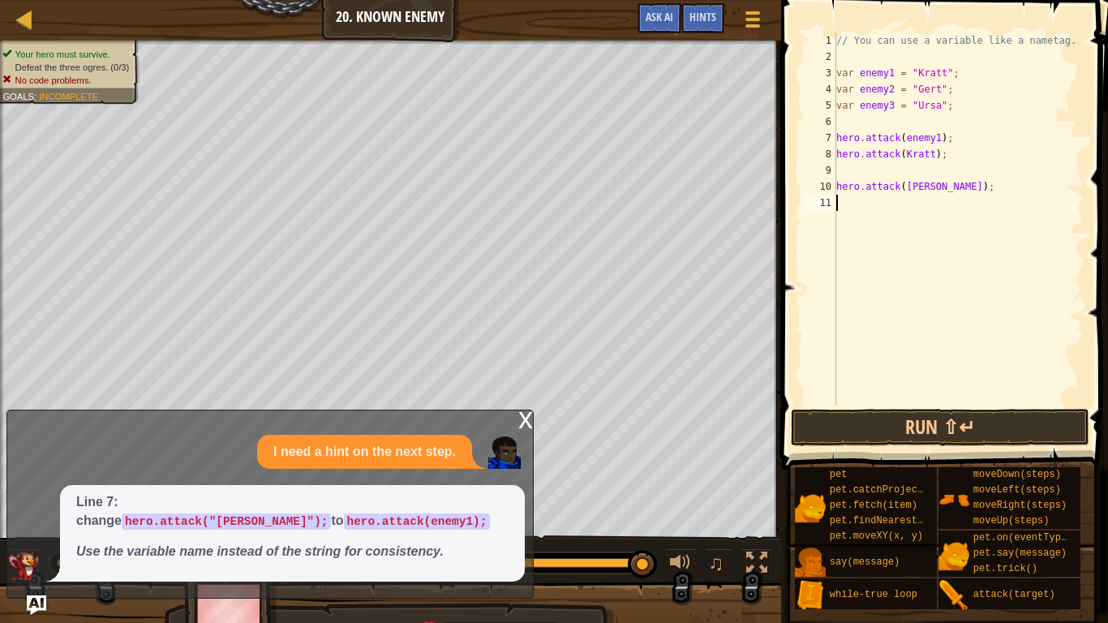
scroll to position [7, 0]
click at [928, 157] on div "// You can use a variable like a nametag. var enemy1 = "Kratt" ; var enemy2 = "…" at bounding box center [958, 235] width 251 height 406
click at [954, 427] on button "Run ⇧↵" at bounding box center [940, 427] width 298 height 37
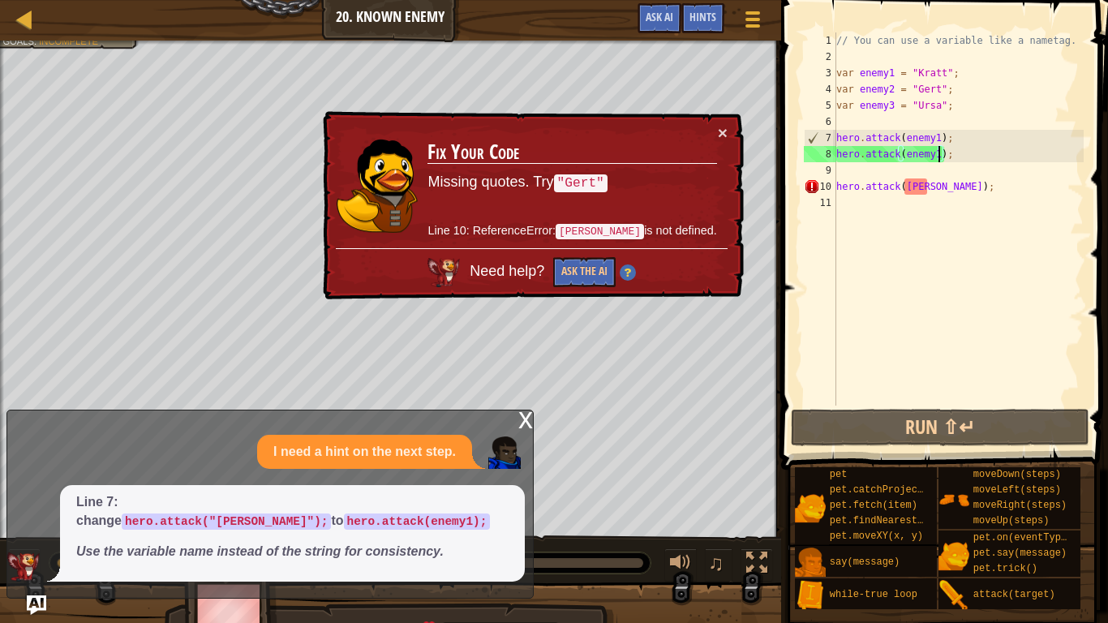
click at [921, 187] on div "// You can use a variable like a nametag. var enemy1 = "Kratt" ; var enemy2 = "…" at bounding box center [958, 235] width 251 height 406
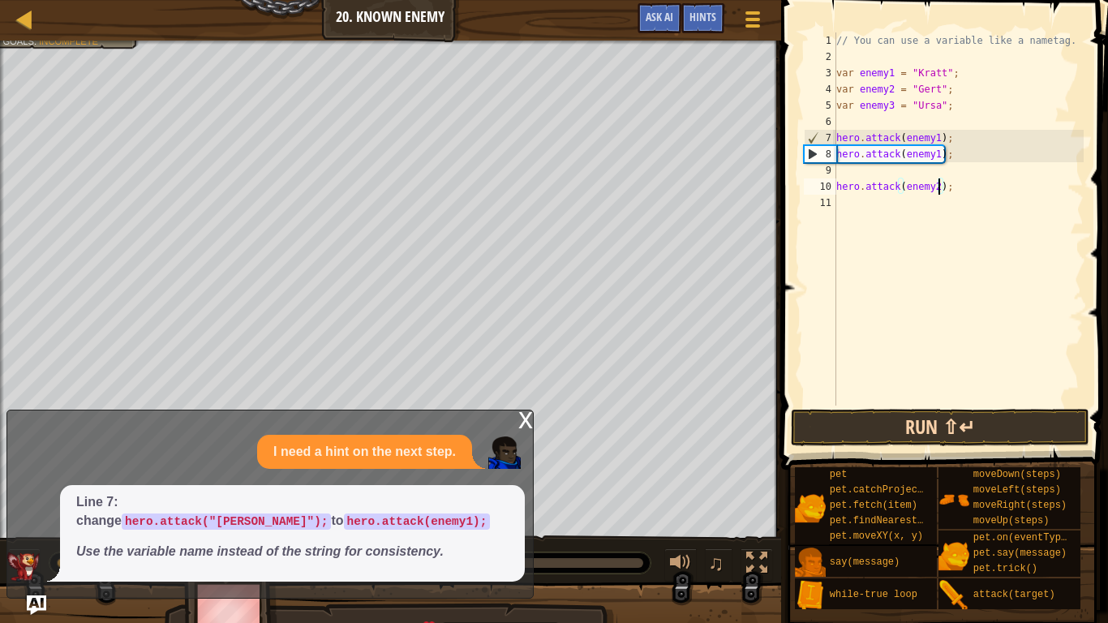
type textarea "hero.attack(enemy2);"
click at [940, 438] on button "Run ⇧↵" at bounding box center [940, 427] width 298 height 37
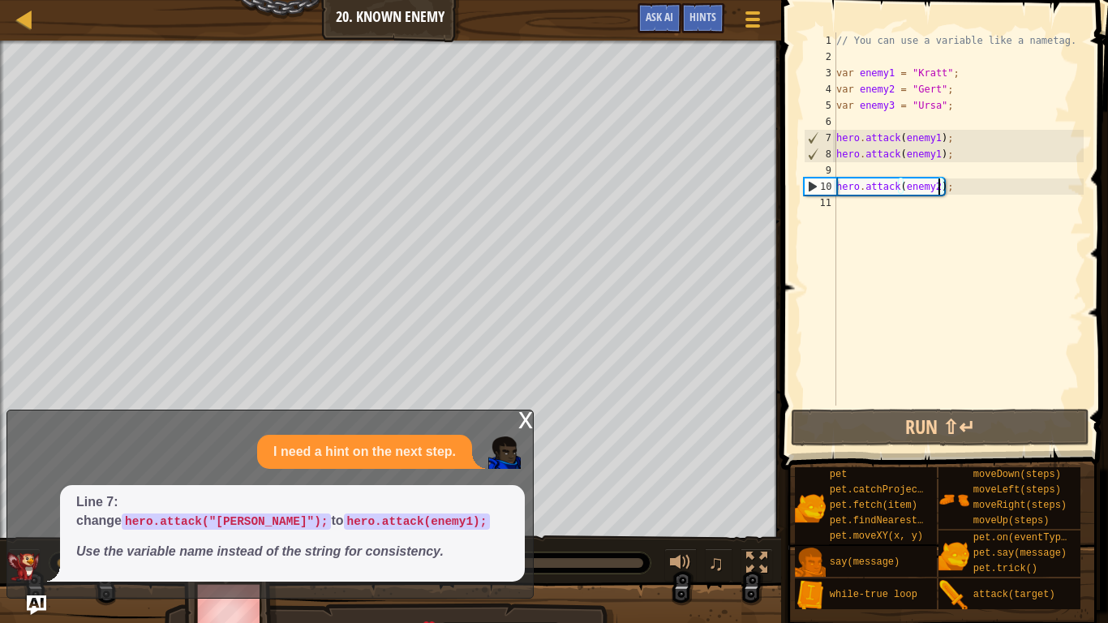
click at [862, 208] on div "// You can use a variable like a nametag. var enemy1 = "Kratt" ; var enemy2 = "…" at bounding box center [958, 235] width 251 height 406
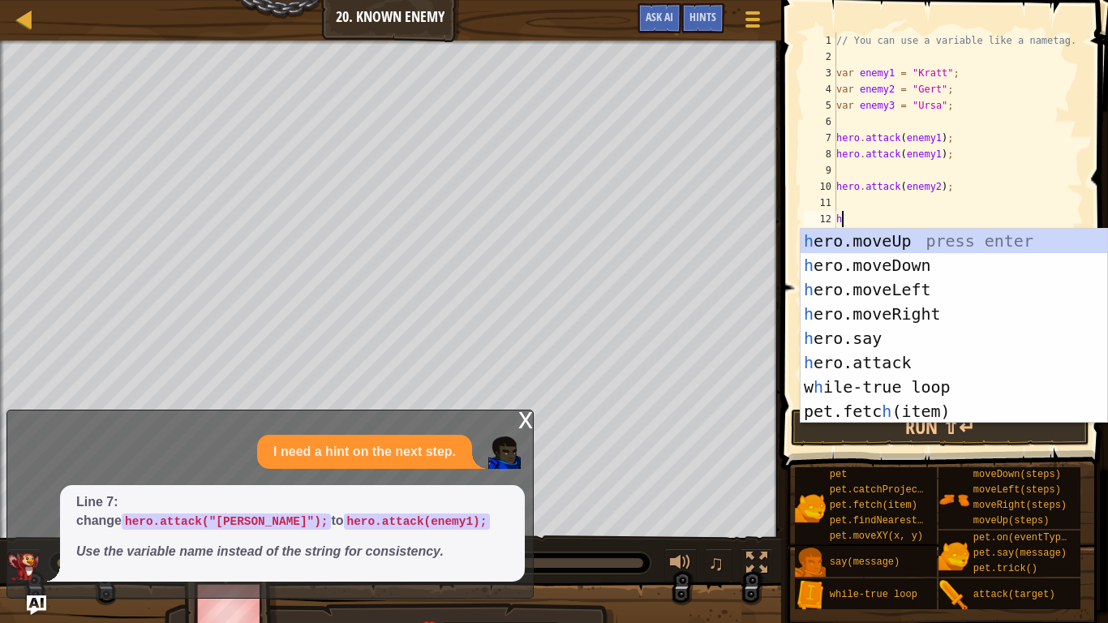
click at [916, 372] on div "h ero.moveUp press enter h ero.moveDown press enter h ero.moveLeft press enter …" at bounding box center [954, 350] width 307 height 243
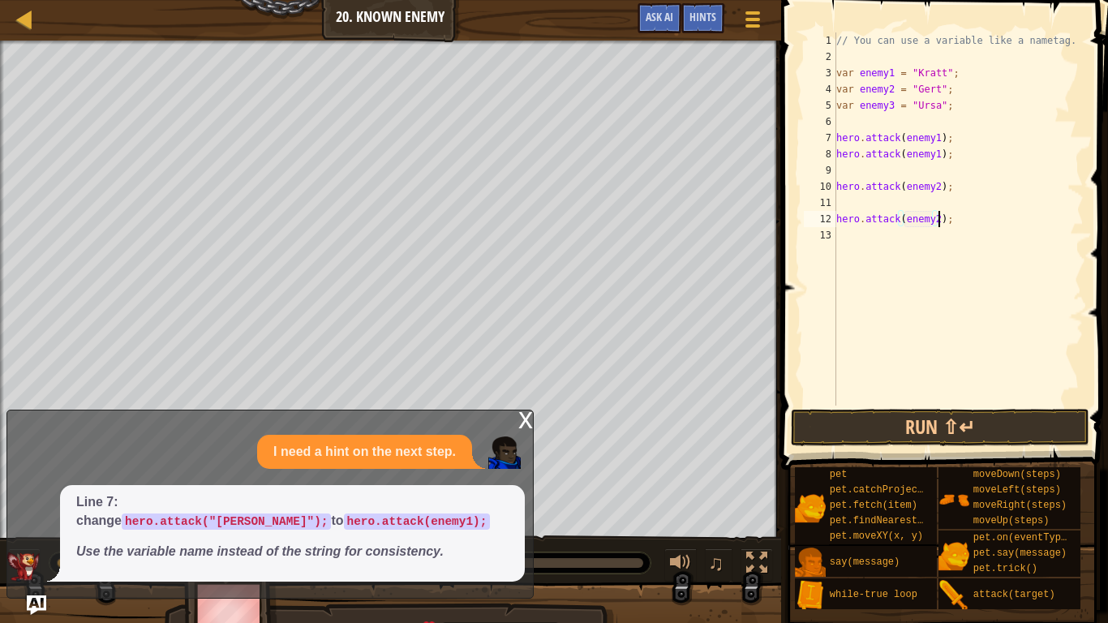
scroll to position [7, 15]
type textarea "hero.attack(enemy2);"
click at [973, 424] on button "Run ⇧↵" at bounding box center [940, 427] width 298 height 37
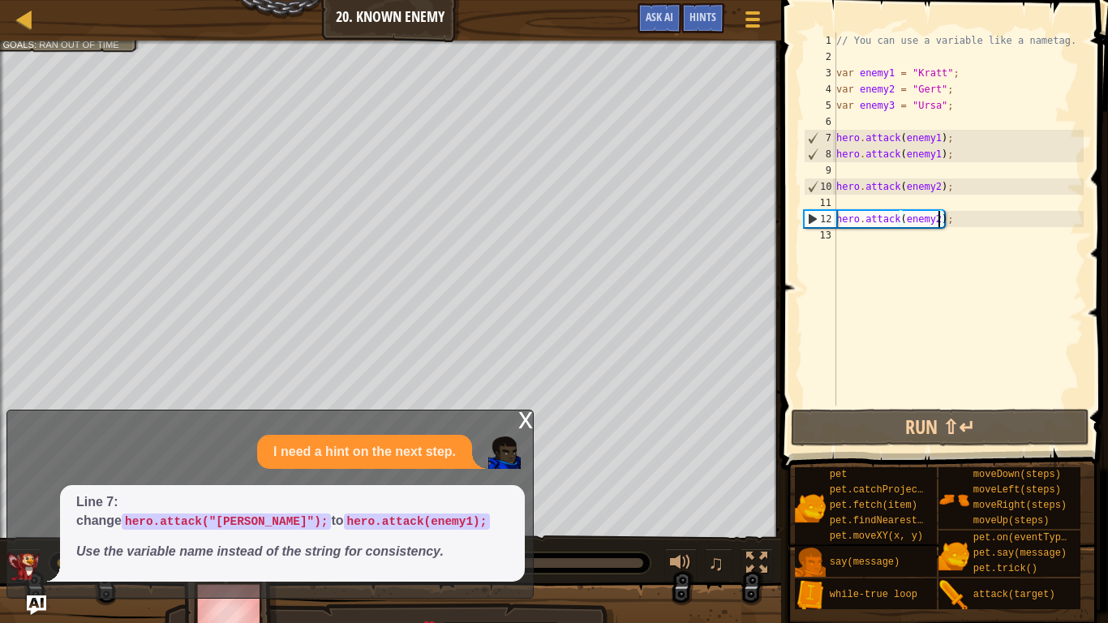
click at [866, 251] on div "// You can use a variable like a nametag. var enemy1 = "Kratt" ; var enemy2 = "…" at bounding box center [958, 235] width 251 height 406
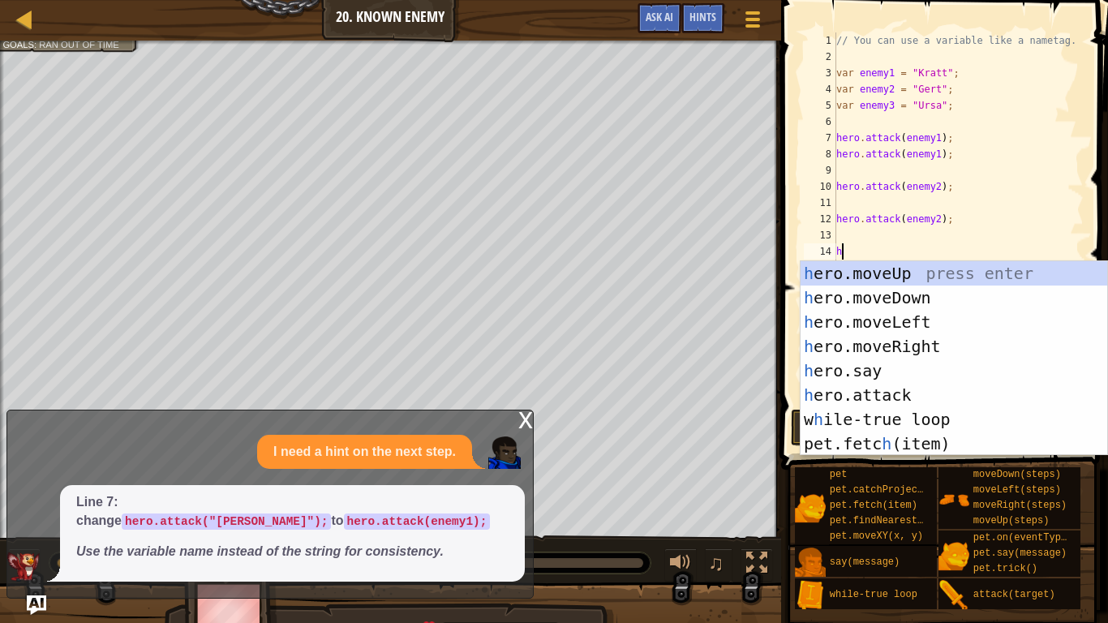
click at [900, 393] on div "h ero.moveUp press enter h ero.moveDown press enter h ero.moveLeft press enter …" at bounding box center [954, 382] width 307 height 243
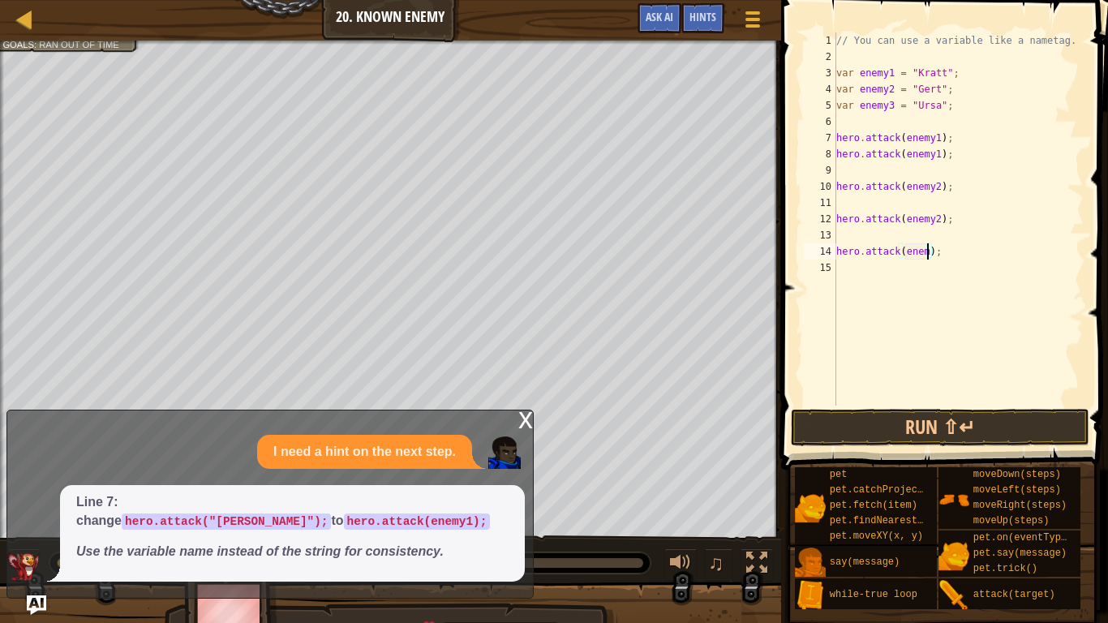
scroll to position [7, 13]
type textarea "hero.attack(enemy3);"
click at [898, 276] on div "// You can use a variable like a nametag. var enemy1 = "Kratt" ; var enemy2 = "…" at bounding box center [958, 235] width 251 height 406
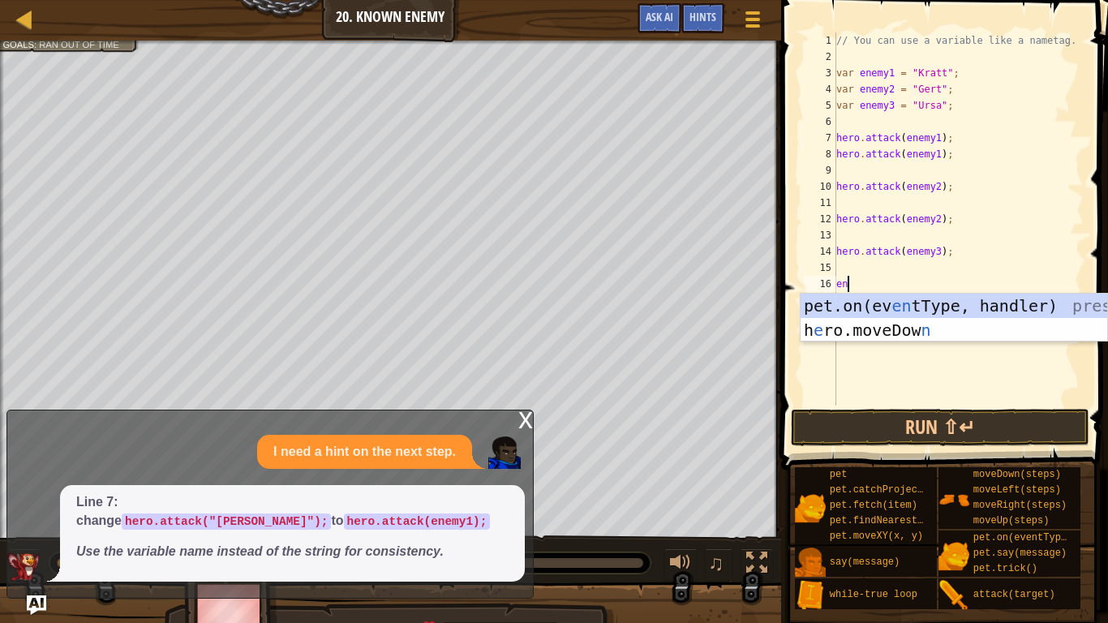
scroll to position [7, 1]
type textarea "e"
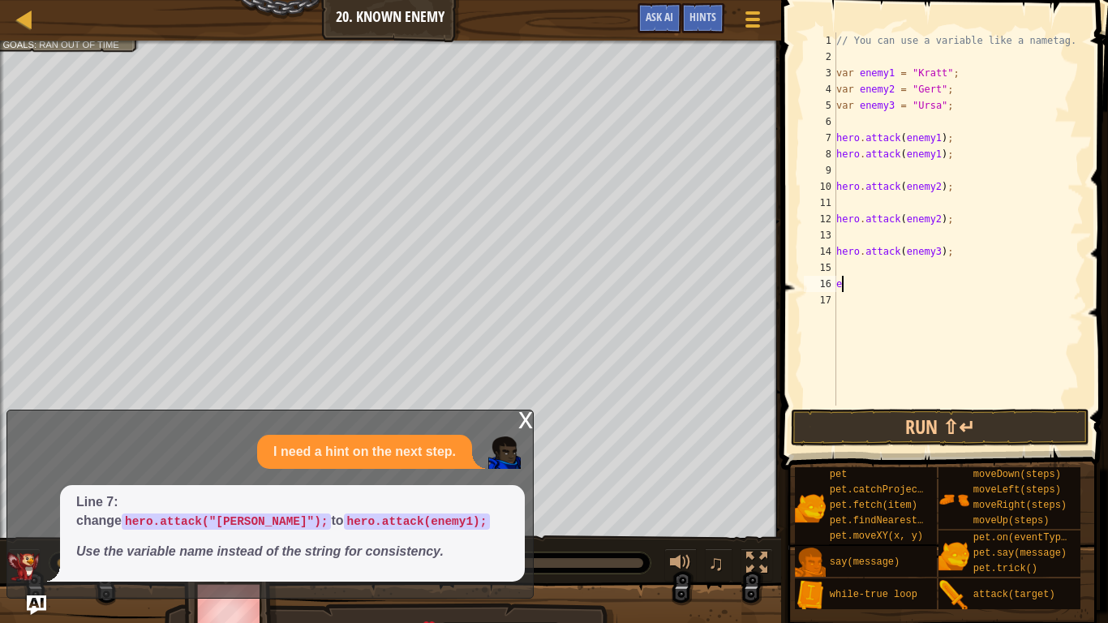
scroll to position [7, 0]
type textarea "h"
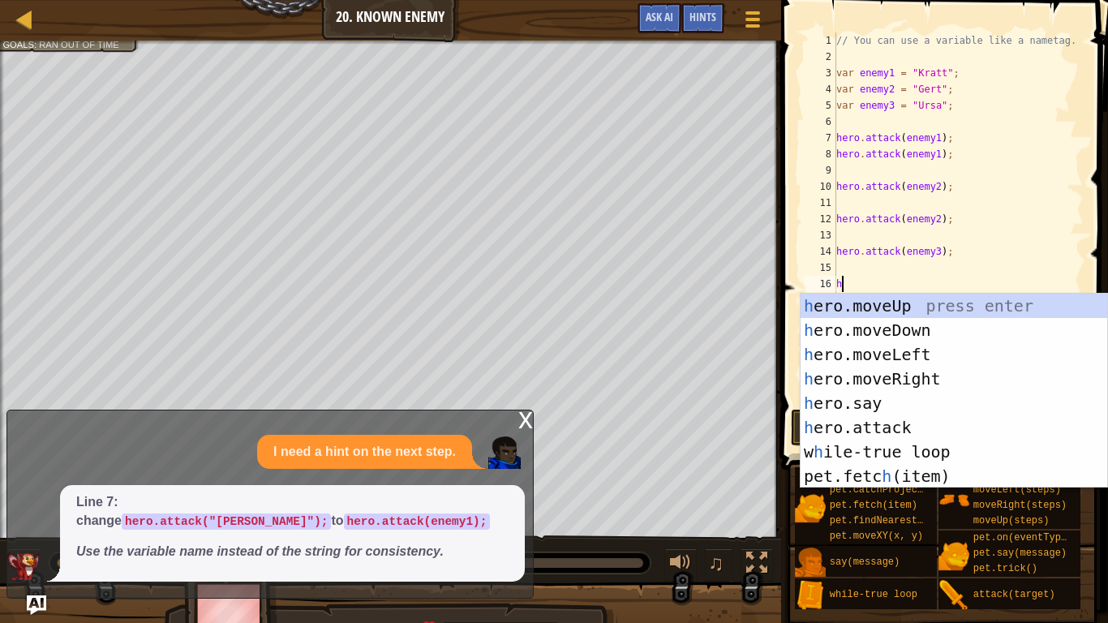
click at [960, 440] on div "h ero.moveUp press enter h ero.moveDown press enter h ero.moveLeft press enter …" at bounding box center [954, 415] width 307 height 243
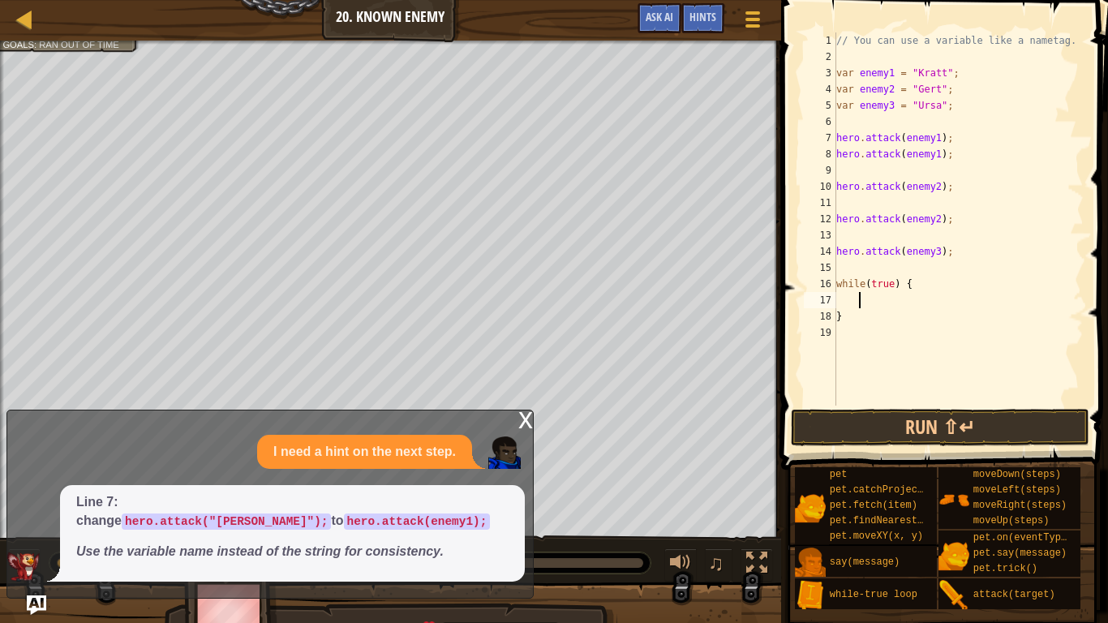
click at [999, 286] on div "// You can use a variable like a nametag. var enemy1 = "Kratt" ; var enemy2 = "…" at bounding box center [958, 235] width 251 height 406
type textarea "while(true) {"
click at [903, 293] on div "// You can use a variable like a nametag. var enemy1 = "Kratt" ; var enemy2 = "…" at bounding box center [958, 235] width 251 height 406
click at [890, 344] on div "// You can use a variable like a nametag. var enemy1 = "Kratt" ; var enemy2 = "…" at bounding box center [958, 235] width 251 height 406
click at [904, 335] on div "// You can use a variable like a nametag. var enemy1 = "Kratt" ; var enemy2 = "…" at bounding box center [958, 235] width 251 height 406
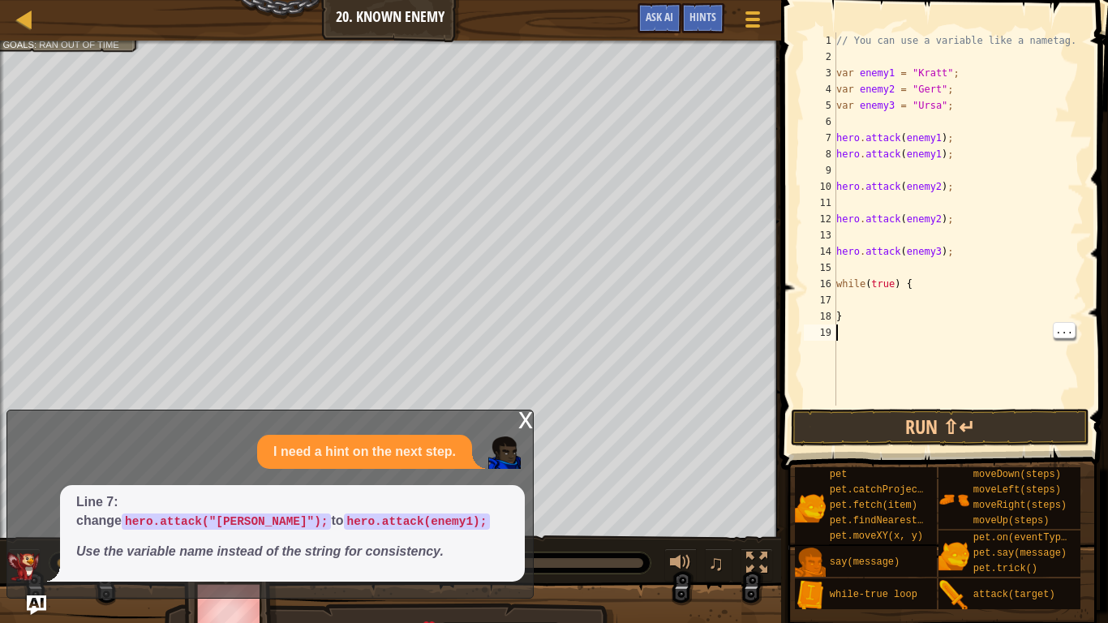
type textarea "}"
type textarea "w"
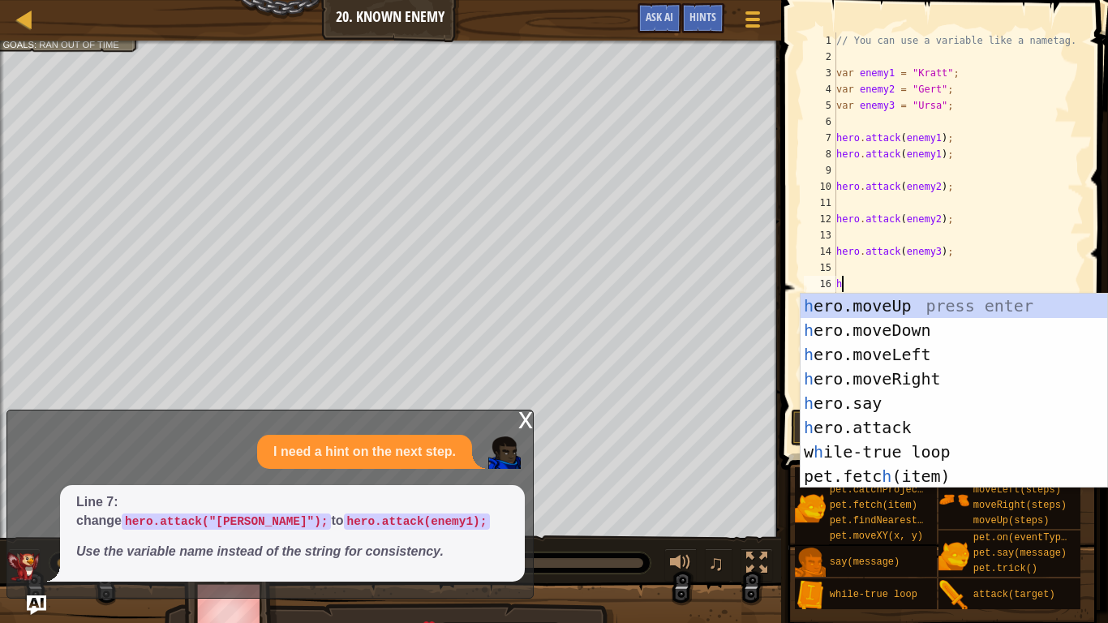
click at [917, 422] on div "h ero.moveUp press enter h ero.moveDown press enter h ero.moveLeft press enter …" at bounding box center [954, 415] width 307 height 243
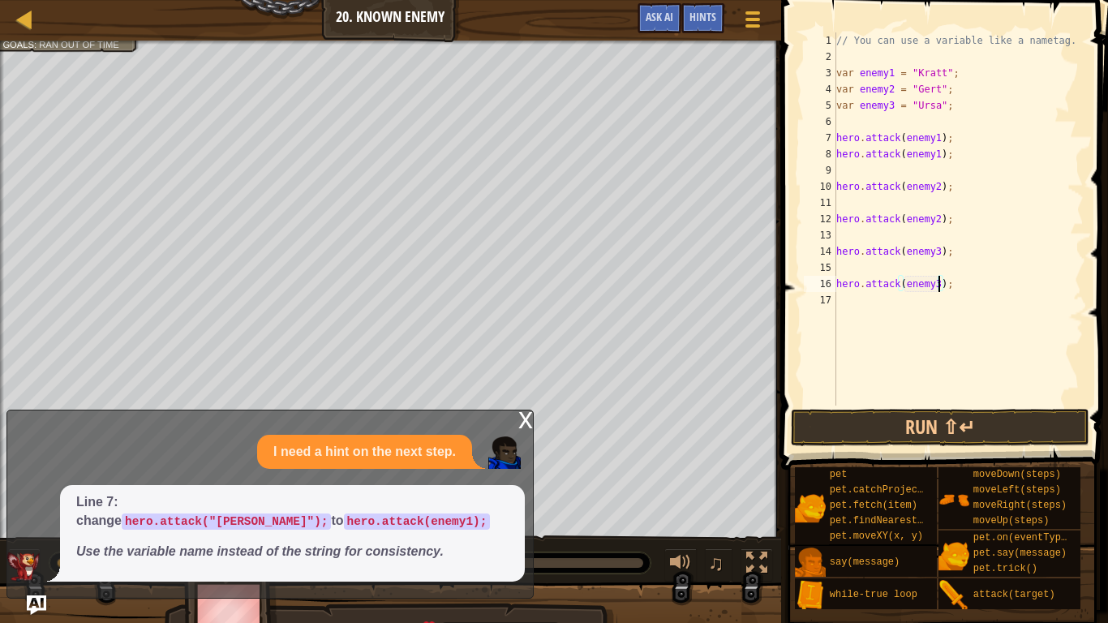
scroll to position [7, 15]
type textarea "hero.attack(enemy3);"
click at [916, 414] on button "Run ⇧↵" at bounding box center [940, 427] width 298 height 37
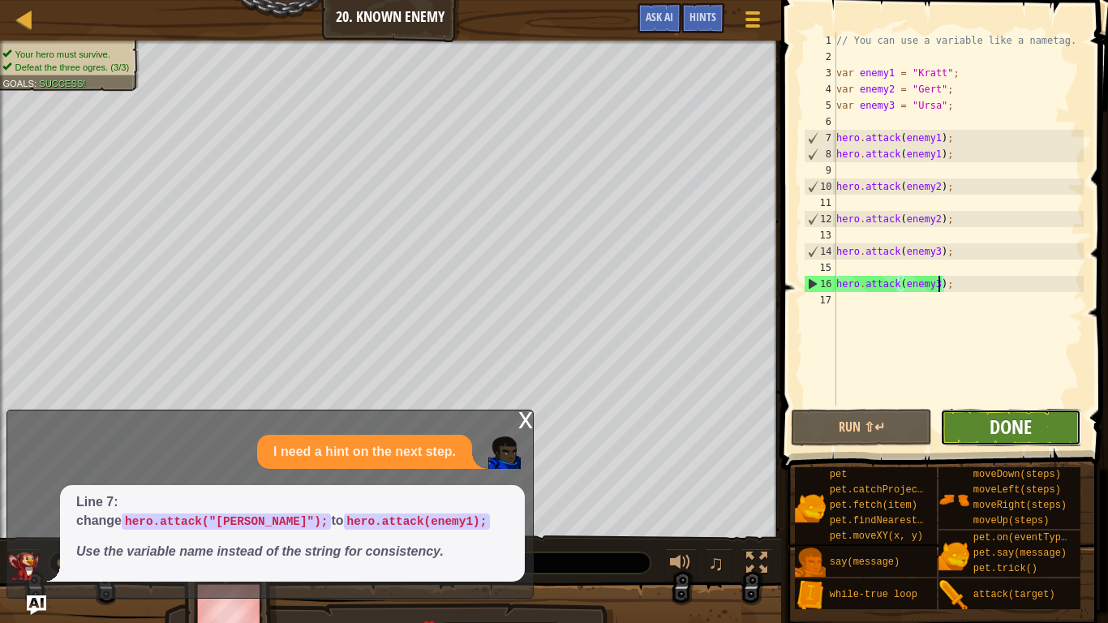
click at [1020, 430] on span "Done" at bounding box center [1011, 427] width 42 height 26
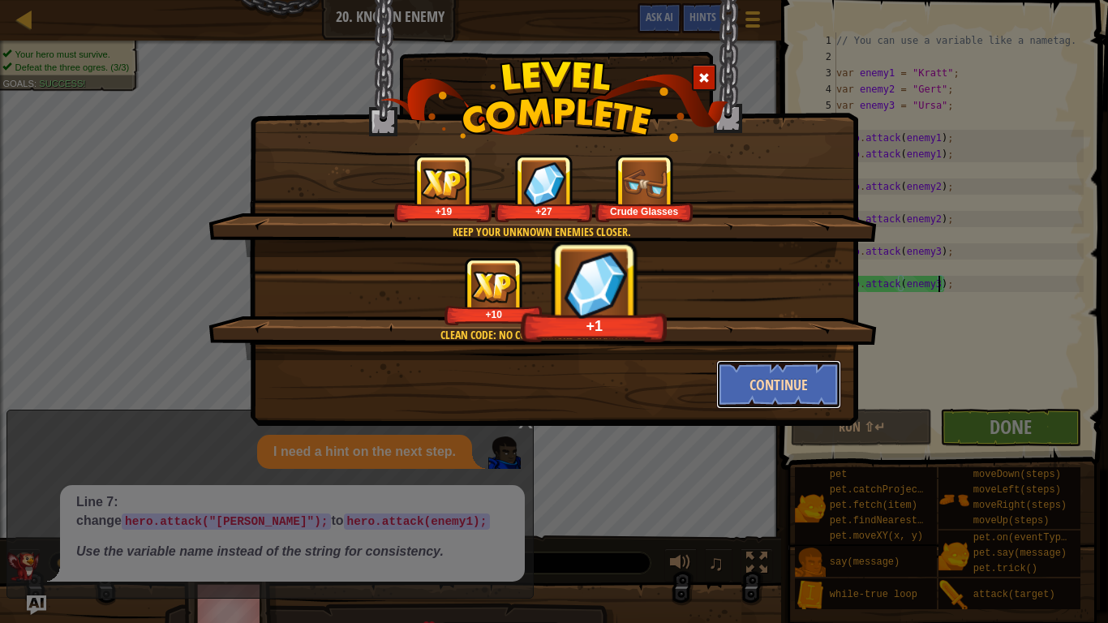
click at [779, 381] on button "Continue" at bounding box center [779, 384] width 126 height 49
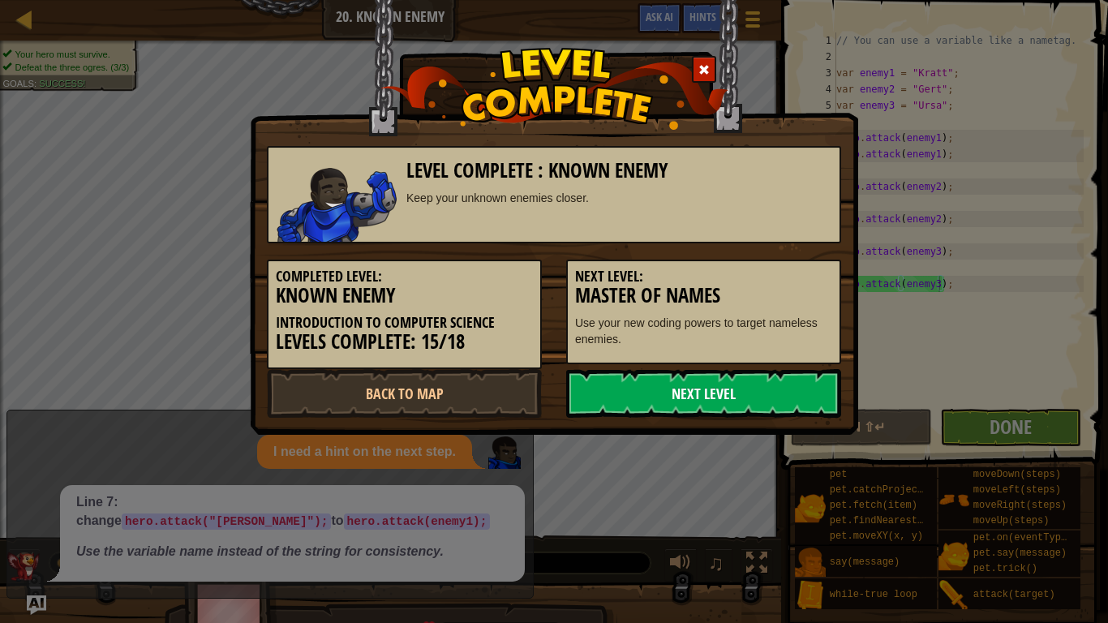
click at [728, 406] on link "Next Level" at bounding box center [703, 393] width 275 height 49
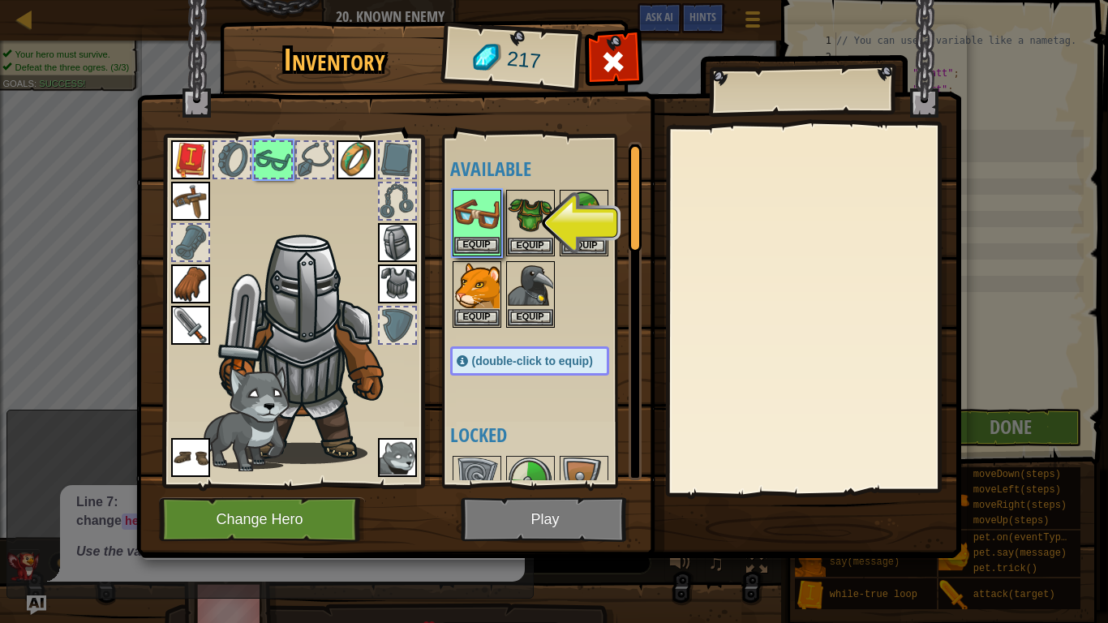
click at [477, 215] on img at bounding box center [476, 213] width 45 height 45
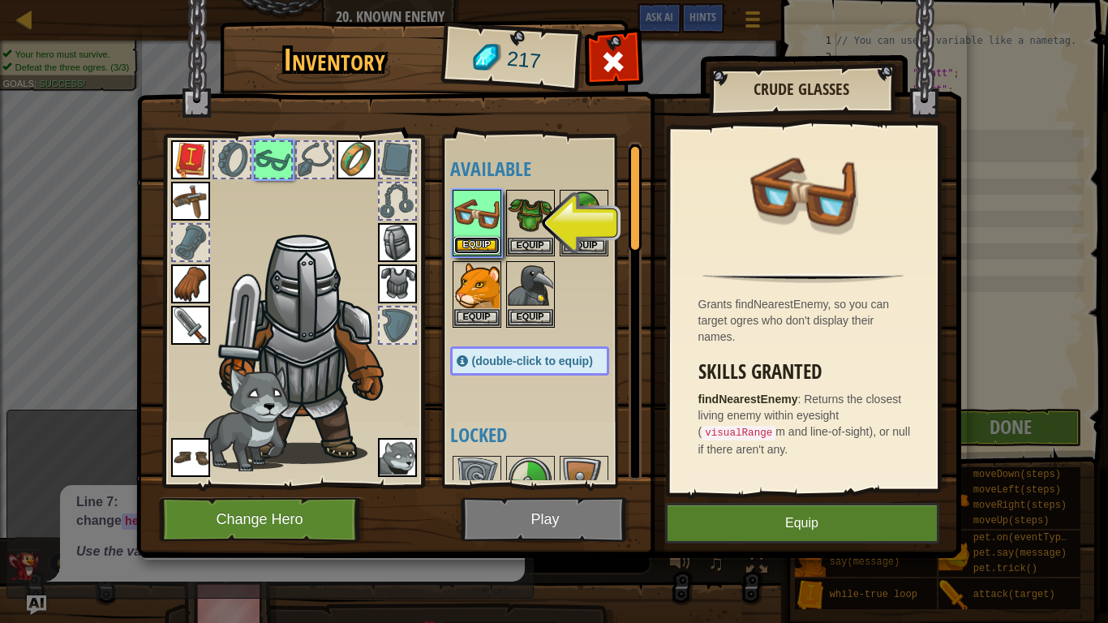
click at [470, 252] on button "Equip" at bounding box center [476, 245] width 45 height 17
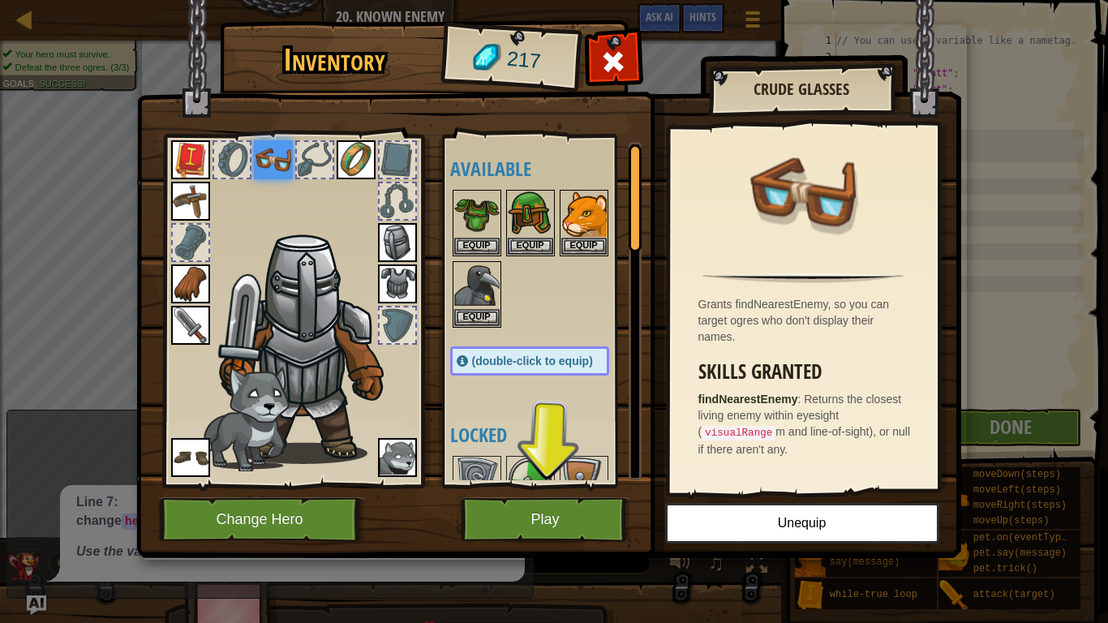
click at [381, 251] on img at bounding box center [397, 242] width 39 height 39
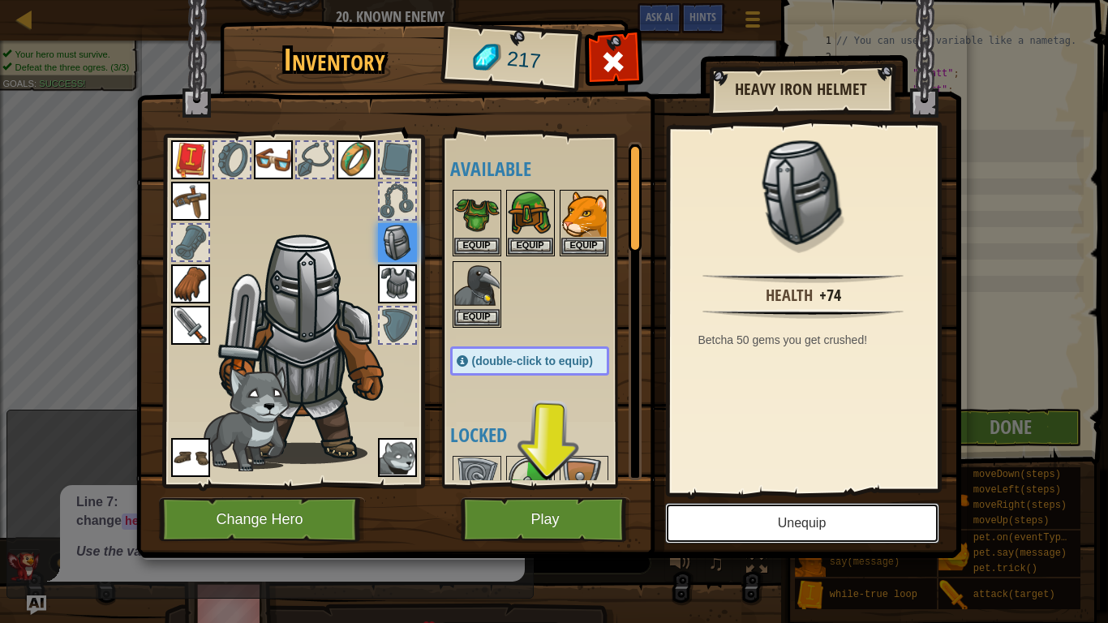
click at [741, 535] on button "Unequip" at bounding box center [802, 523] width 274 height 41
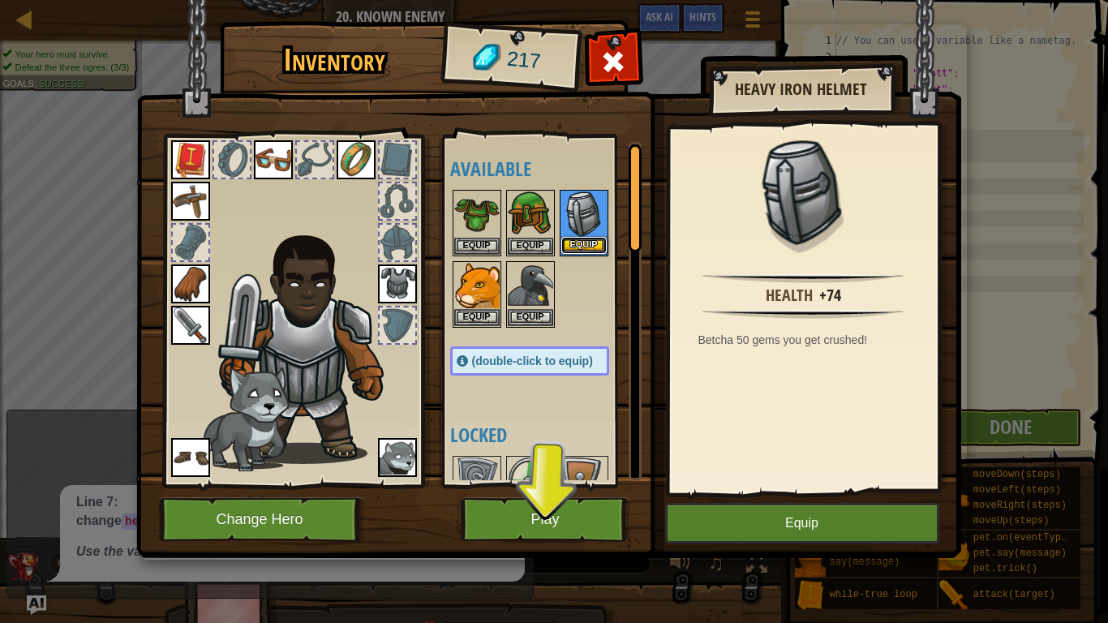
click at [571, 243] on button "Equip" at bounding box center [583, 245] width 45 height 17
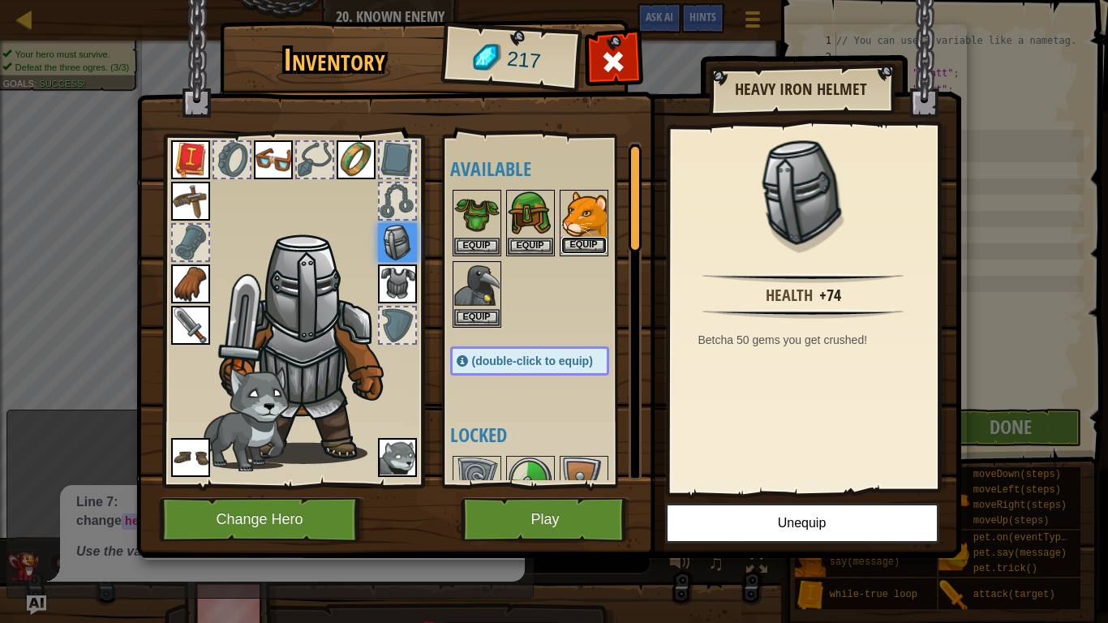
click at [591, 239] on button "Equip" at bounding box center [583, 245] width 45 height 17
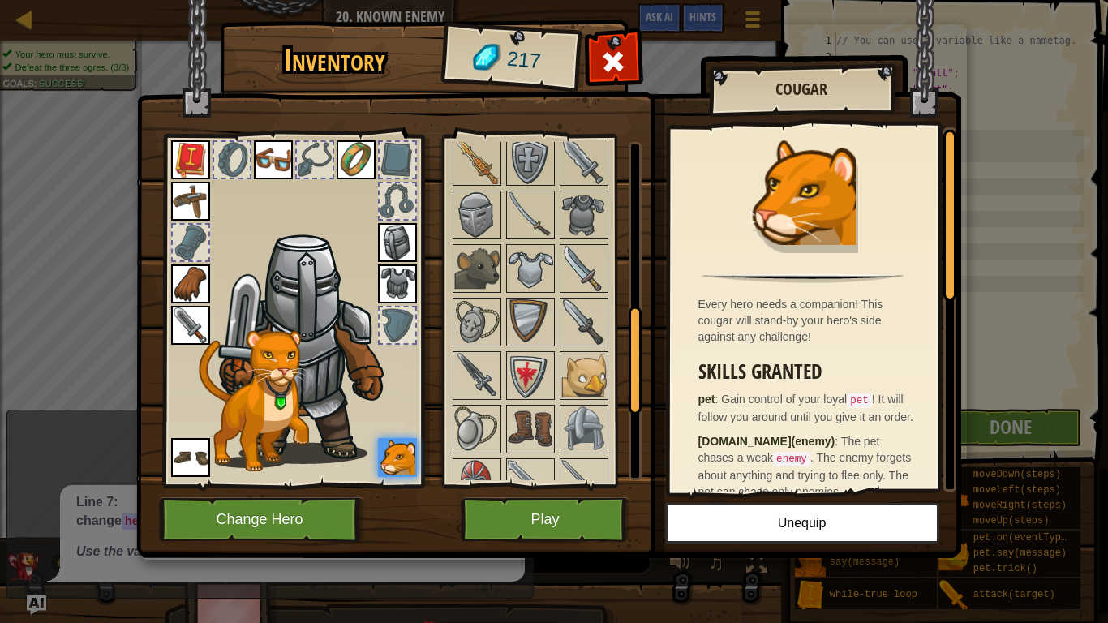
scroll to position [535, 0]
click at [527, 254] on img at bounding box center [530, 265] width 45 height 45
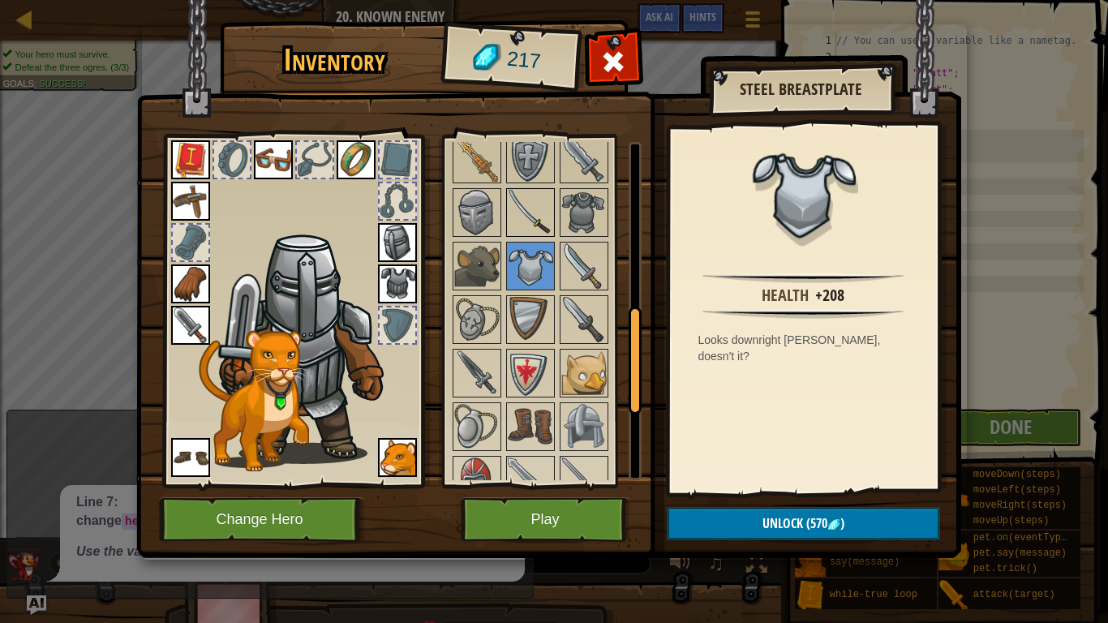
click at [530, 228] on img at bounding box center [530, 212] width 45 height 45
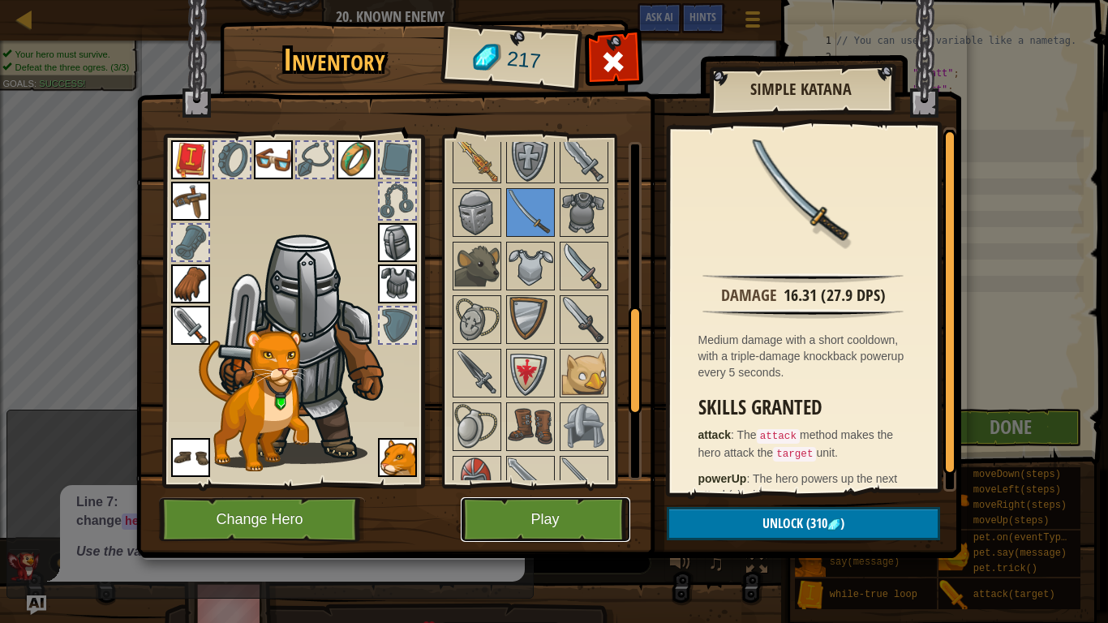
click at [523, 539] on button "Play" at bounding box center [546, 519] width 170 height 45
